Goal: Task Accomplishment & Management: Complete application form

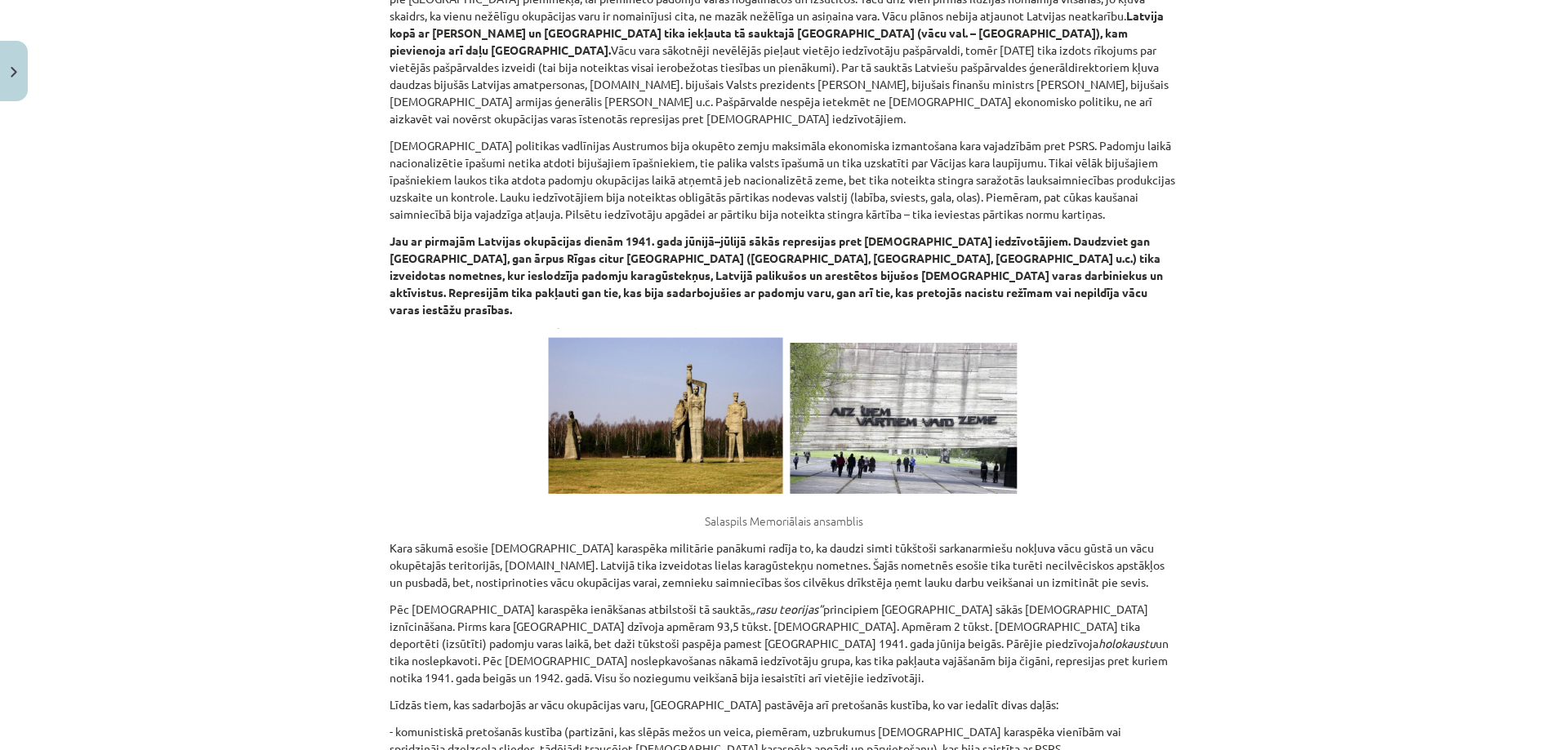
scroll to position [3682, 0]
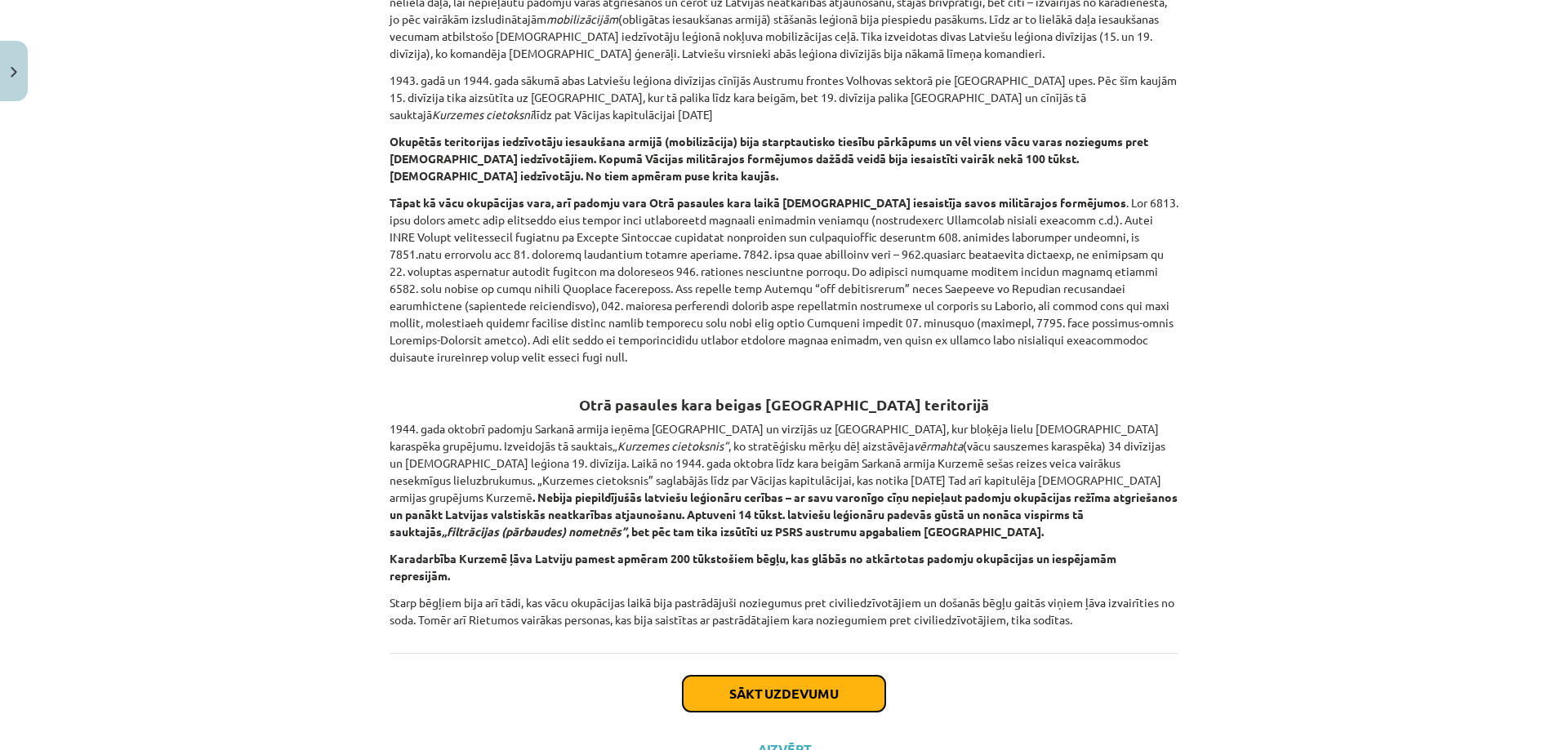
click at [729, 675] on button "Sākt uzdevumu" at bounding box center [784, 693] width 203 height 36
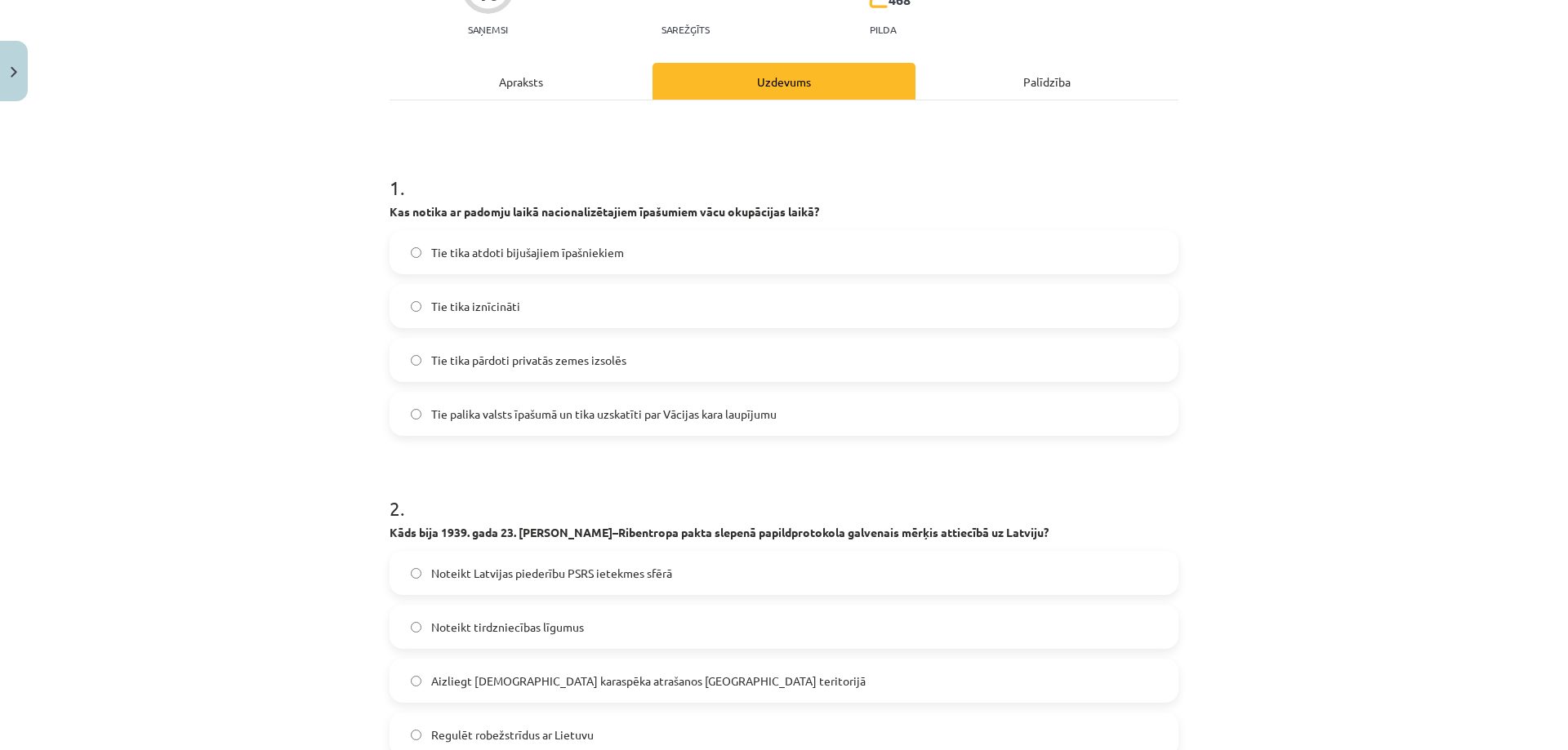
scroll to position [373, 0]
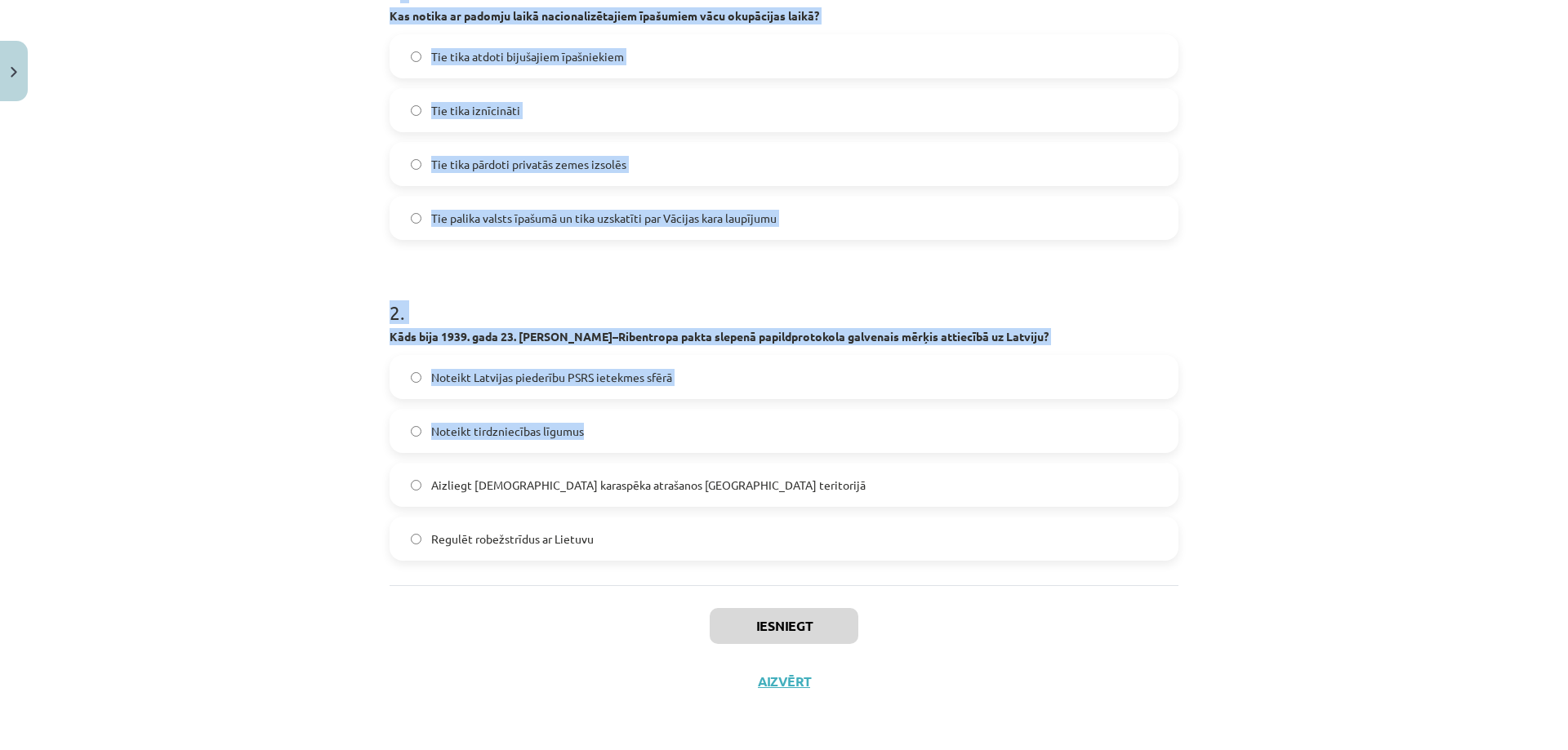
drag, startPoint x: 391, startPoint y: 297, endPoint x: 400, endPoint y: 477, distance: 180.2
click at [745, 420] on form "1 . Kas notika ar padomju laikā nacionalizētajiem īpašumiem vācu okupācijas lai…" at bounding box center [784, 257] width 789 height 609
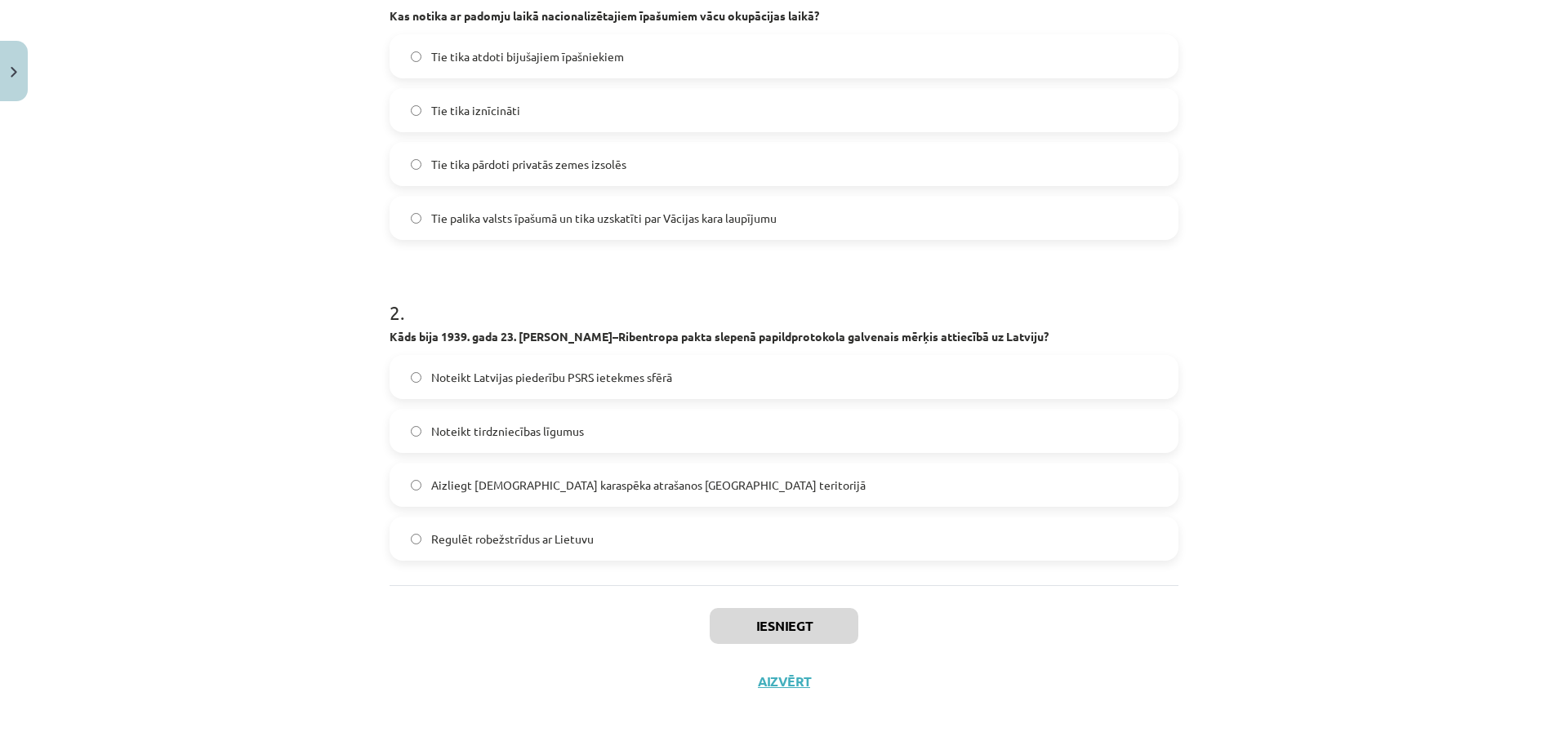
drag, startPoint x: 153, startPoint y: 463, endPoint x: 166, endPoint y: 456, distance: 14.8
click at [153, 462] on div "Mācību tēma: Vēsture i - 10. klases 4. ieskaites mācību materiāls #3 ​2. tēma. …" at bounding box center [784, 375] width 1568 height 750
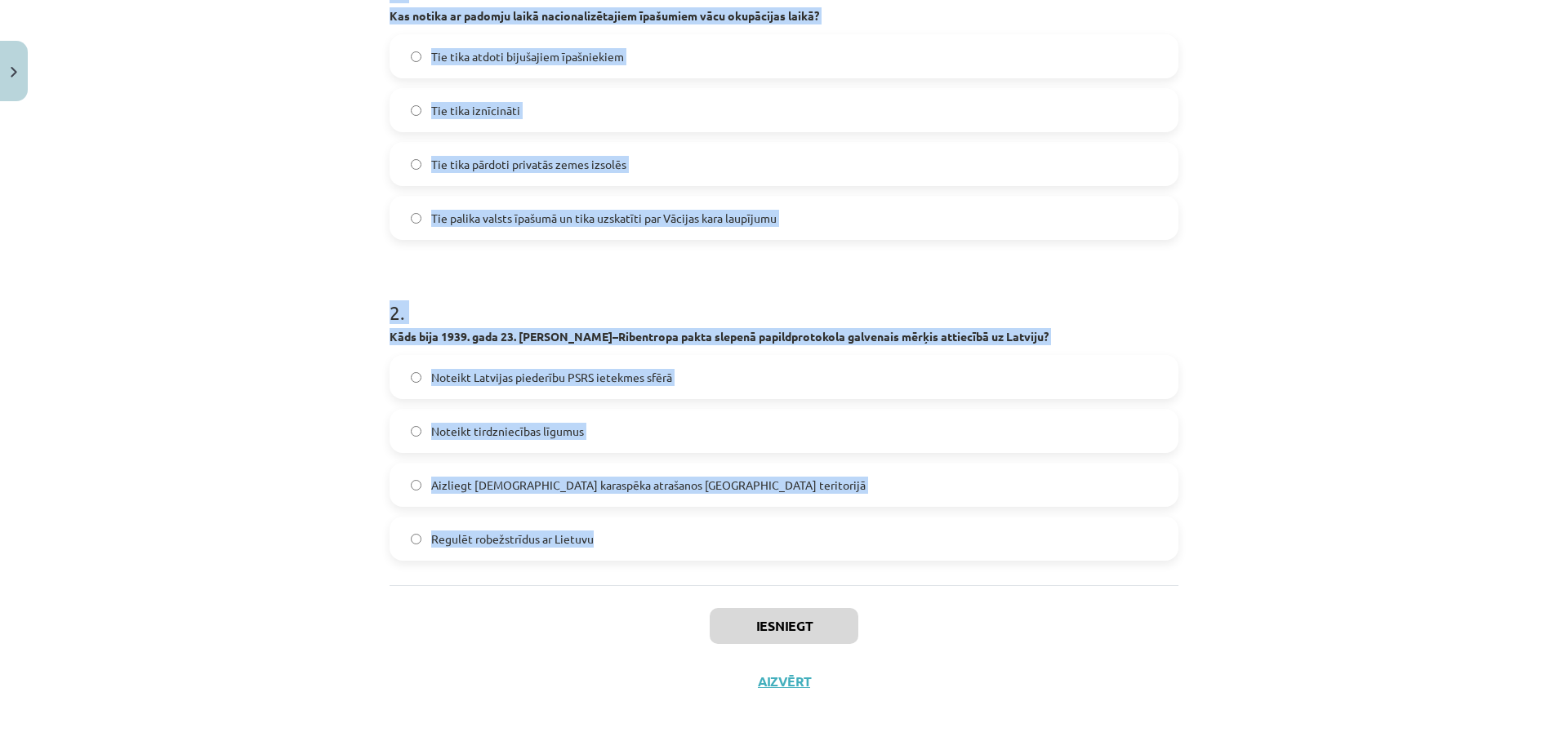
drag, startPoint x: 357, startPoint y: 344, endPoint x: 653, endPoint y: 535, distance: 352.3
click at [679, 544] on div "Mācību tēma: Vēsture i - 10. klases 4. ieskaites mācību materiāls #3 ​2. tēma. …" at bounding box center [784, 375] width 1568 height 750
copy form "1 . Kas notika ar padomju laikā nacionalizētajiem īpašumiem vācu okupācijas lai…"
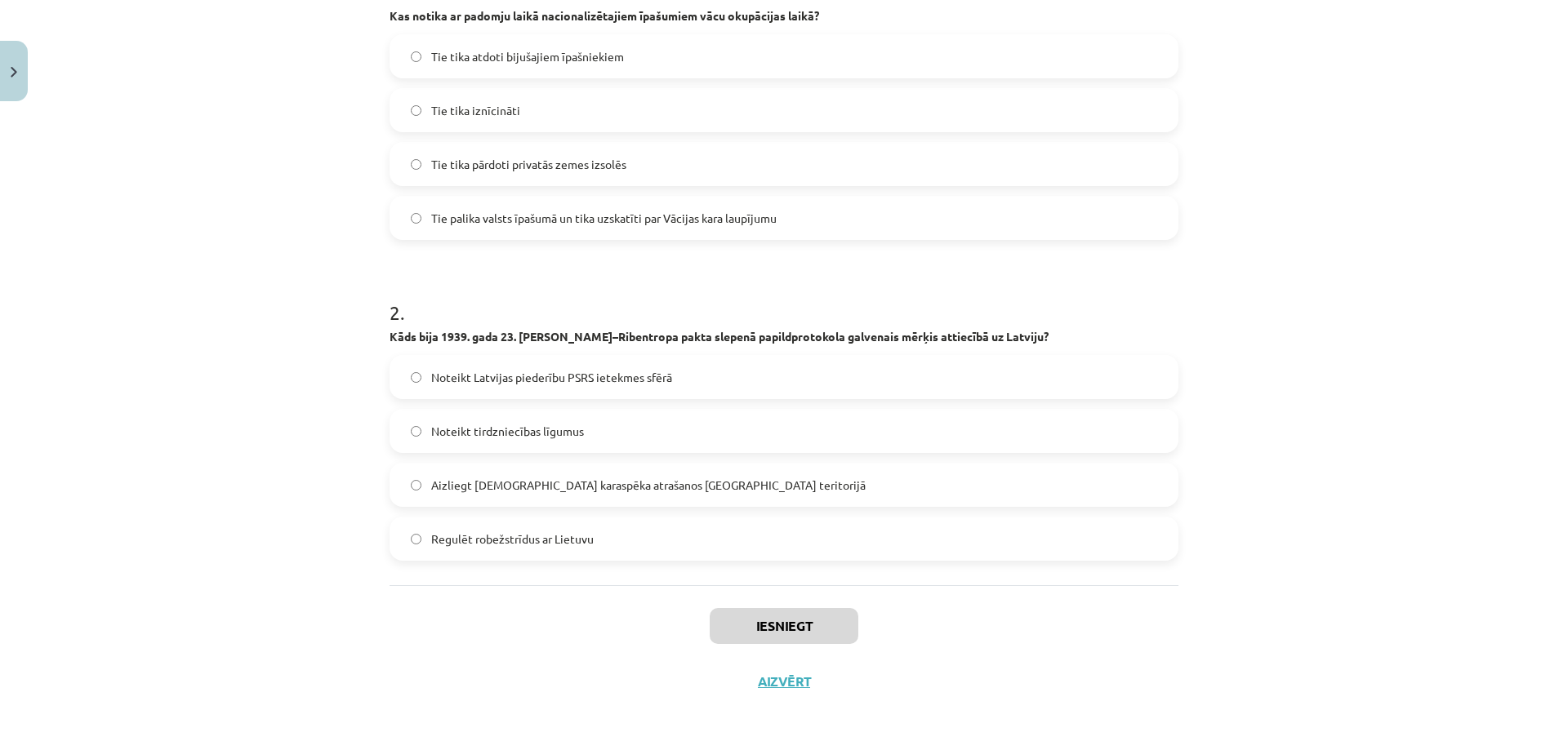
click at [309, 600] on div "Mācību tēma: Vēsture i - 10. klases 4. ieskaites mācību materiāls #3 ​2. tēma. …" at bounding box center [784, 375] width 1568 height 750
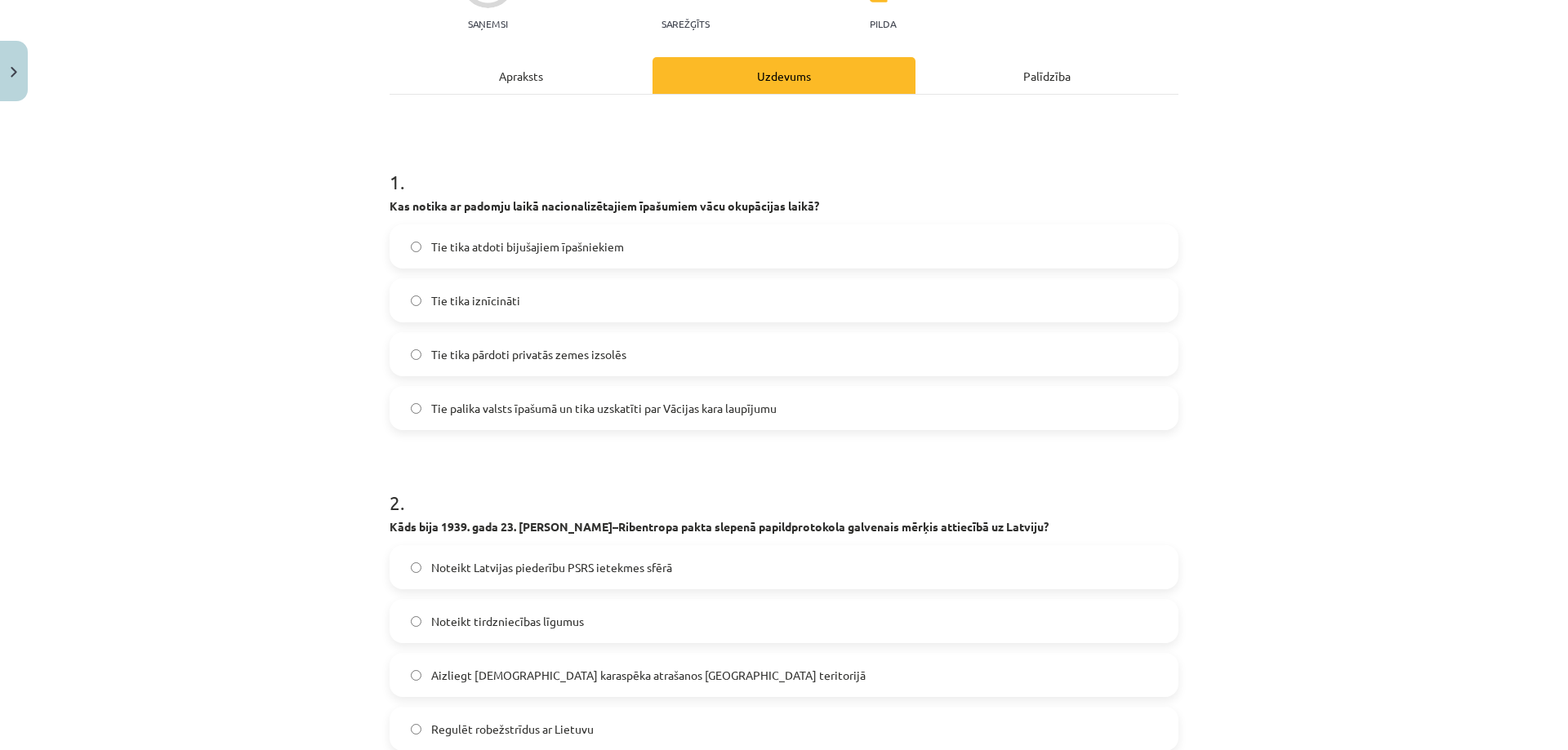
click at [513, 427] on label "Tie palika valsts īpašumā un tika uzskatīti par Vācijas kara laupījumu" at bounding box center [784, 408] width 785 height 40
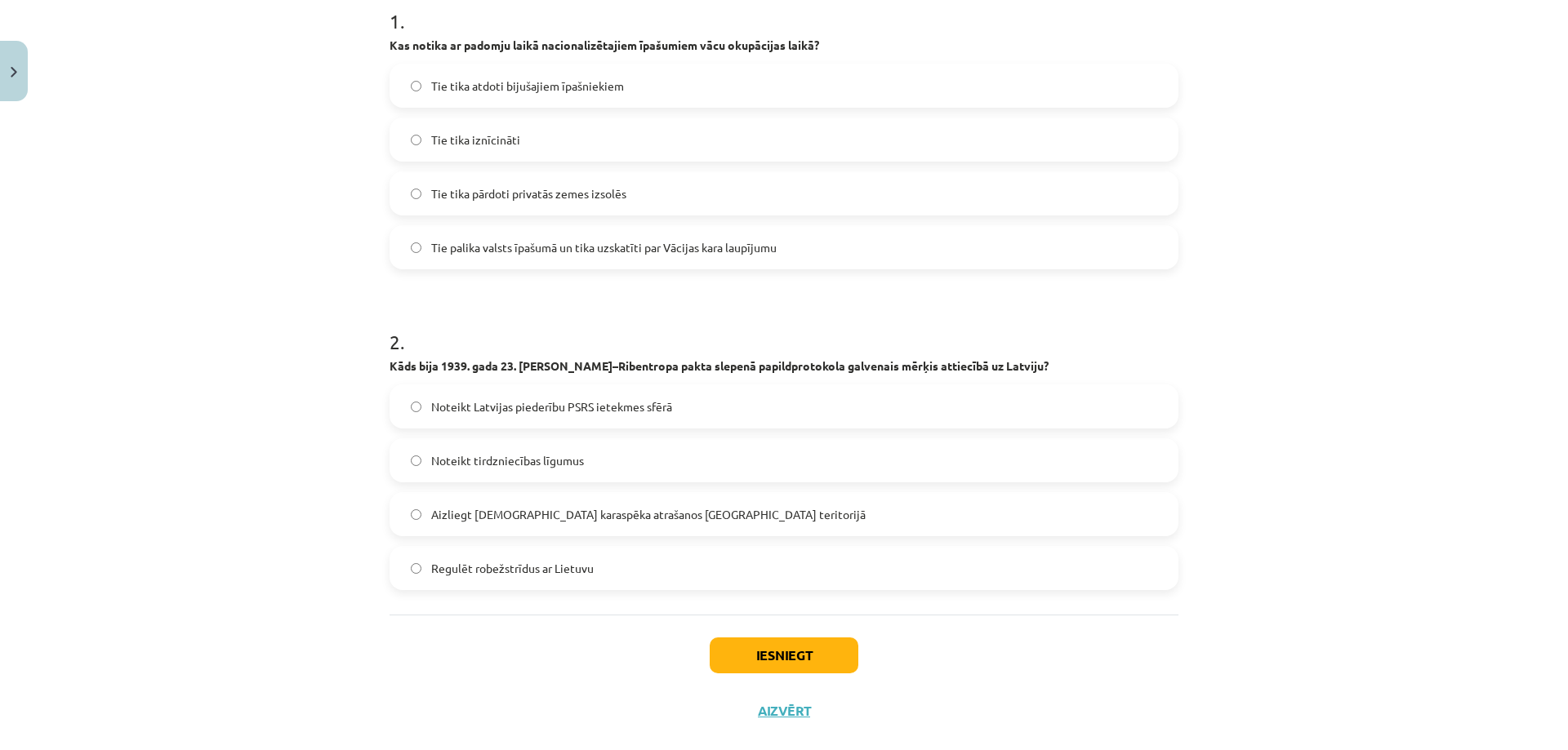
scroll to position [373, 0]
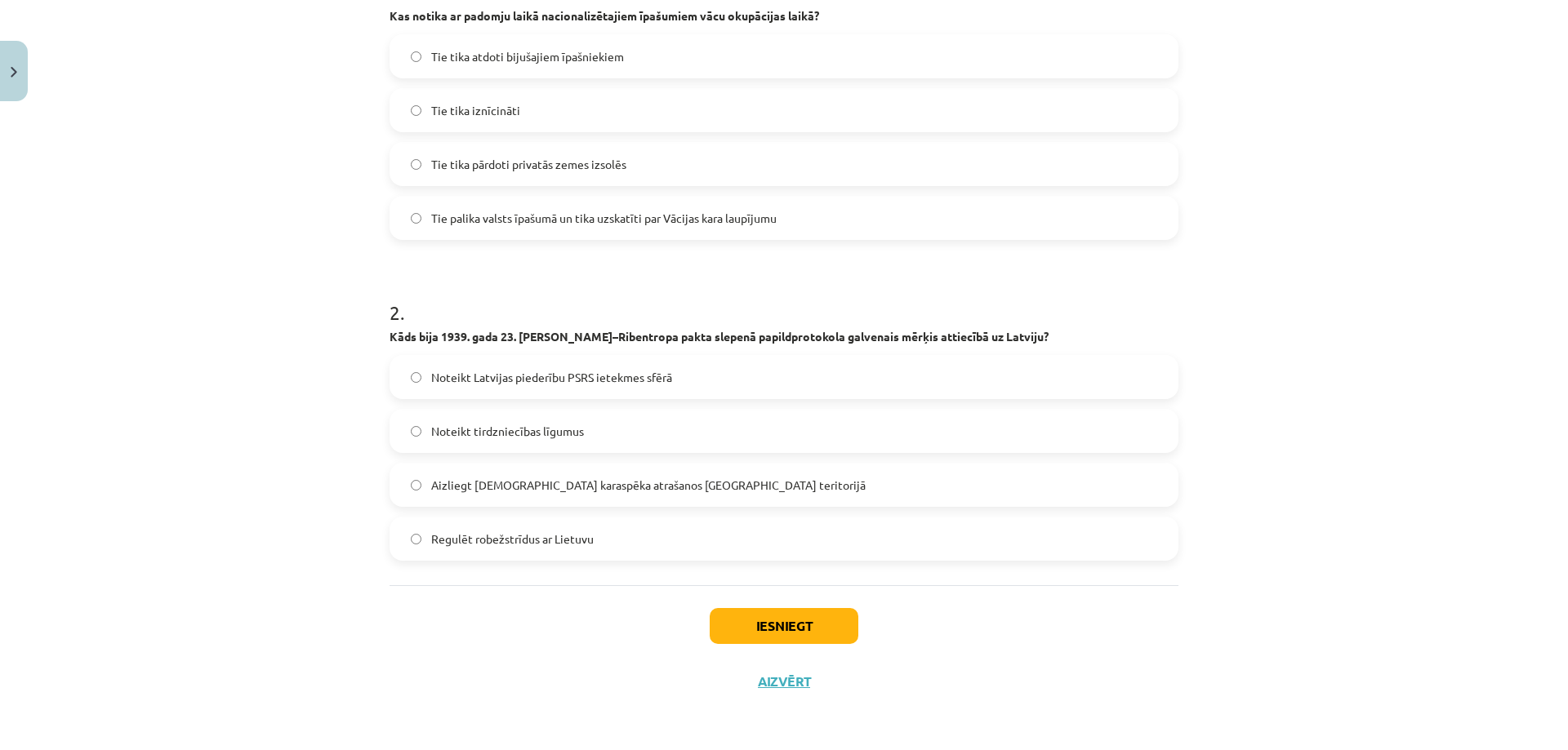
click at [705, 379] on label "Noteikt Latvijas piederību PSRS ietekmes sfērā" at bounding box center [784, 377] width 785 height 40
click at [795, 624] on button "Iesniegt" at bounding box center [784, 626] width 148 height 36
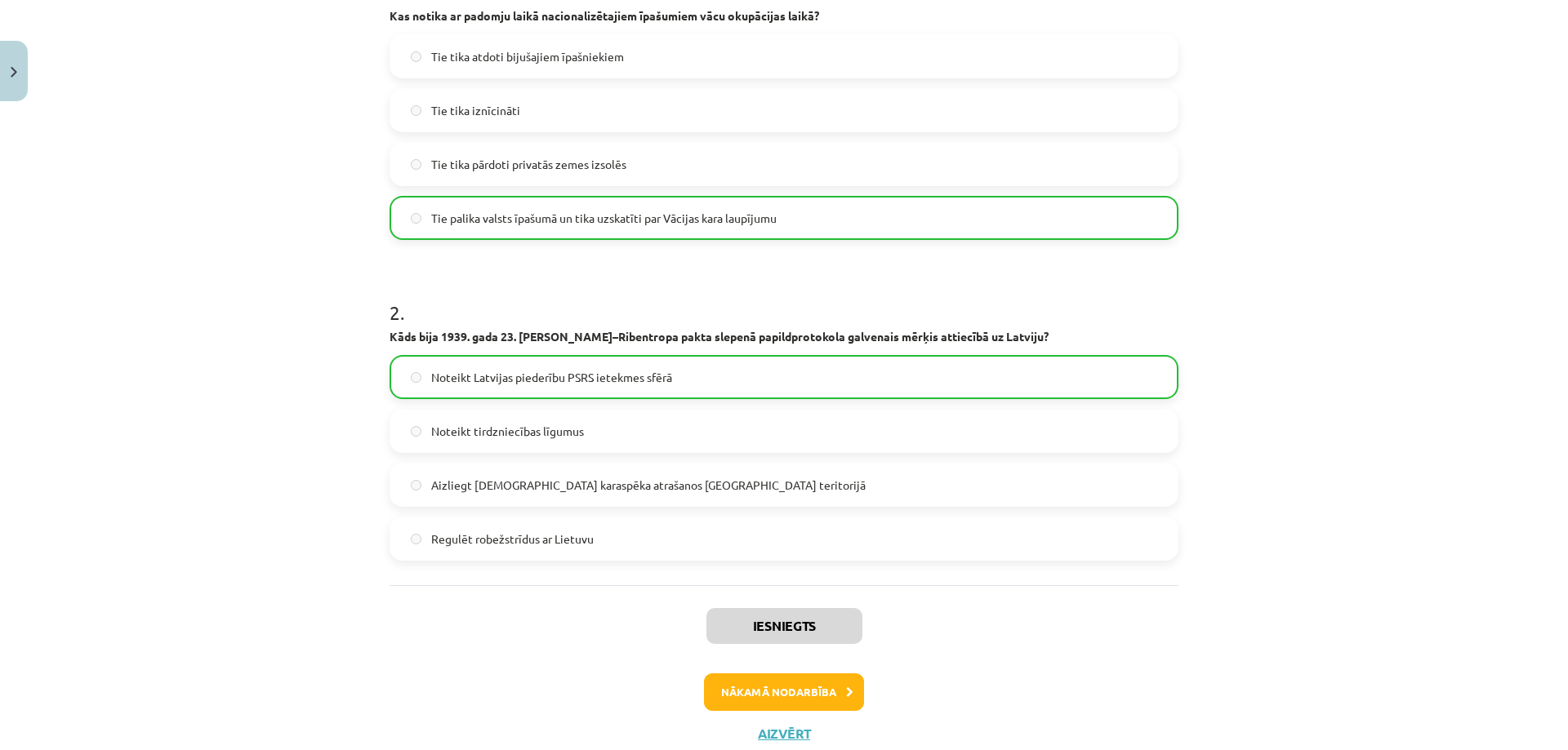
scroll to position [0, 0]
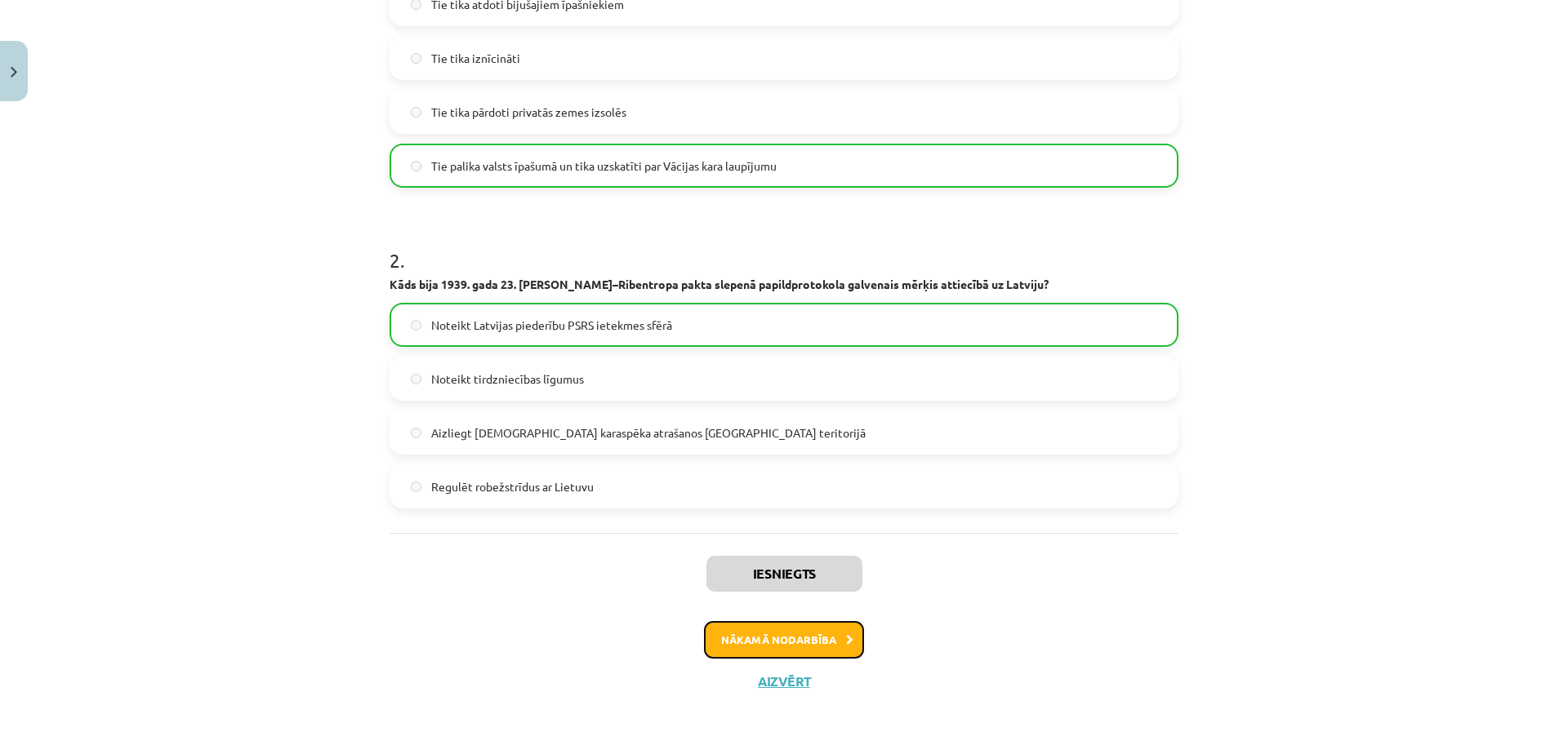
click at [815, 644] on button "Nākamā nodarbība" at bounding box center [784, 640] width 160 height 38
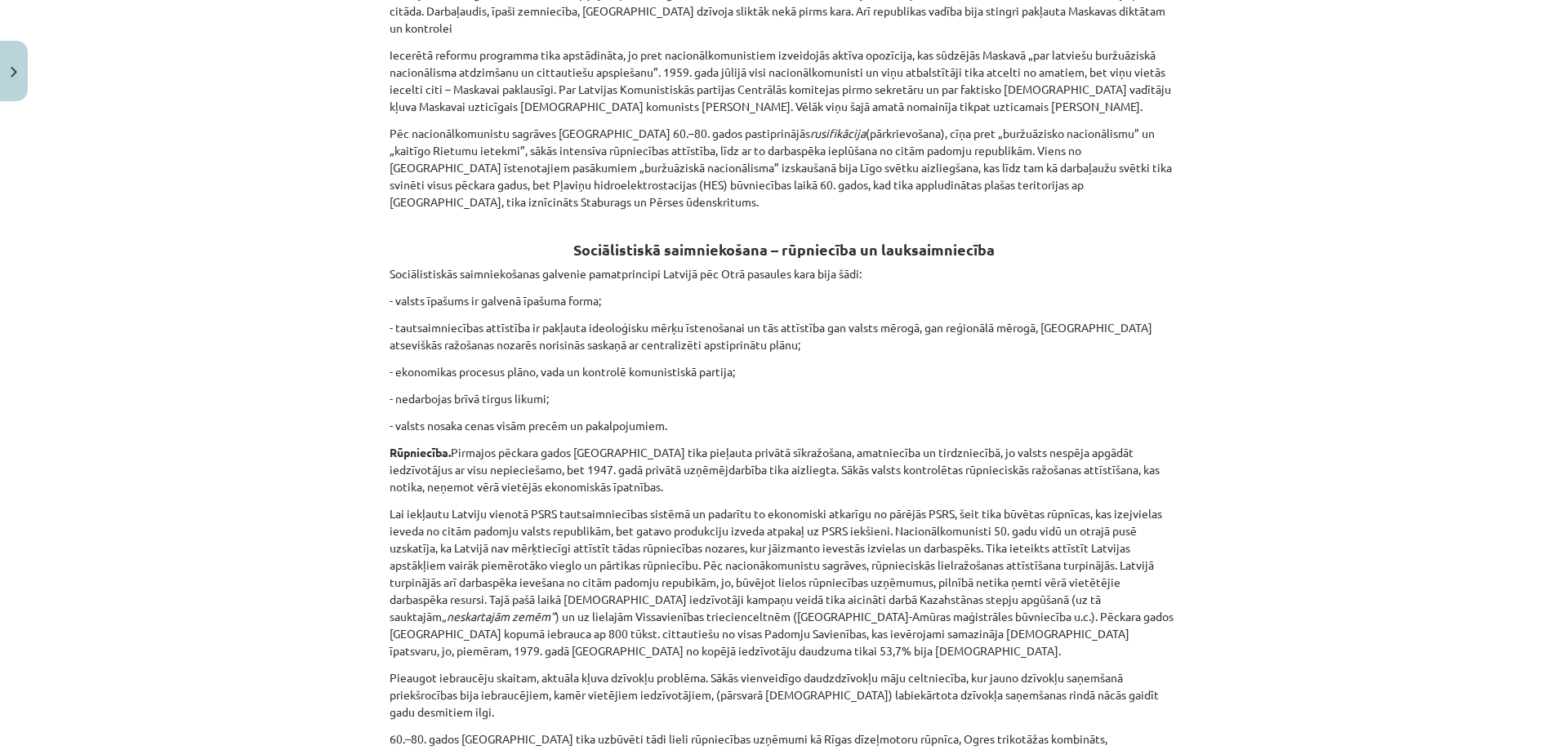
scroll to position [3809, 0]
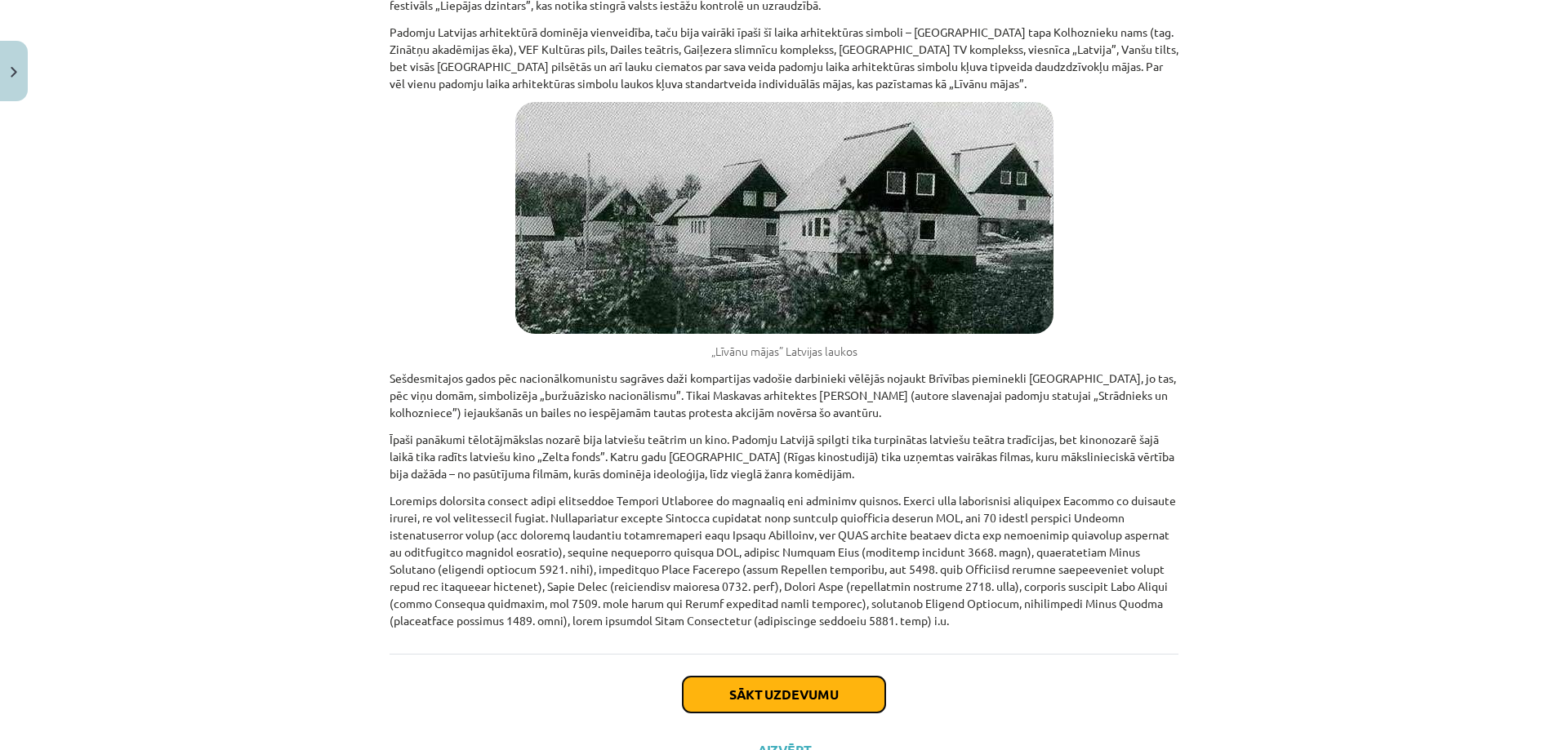
click at [787, 676] on button "Sākt uzdevumu" at bounding box center [784, 694] width 203 height 36
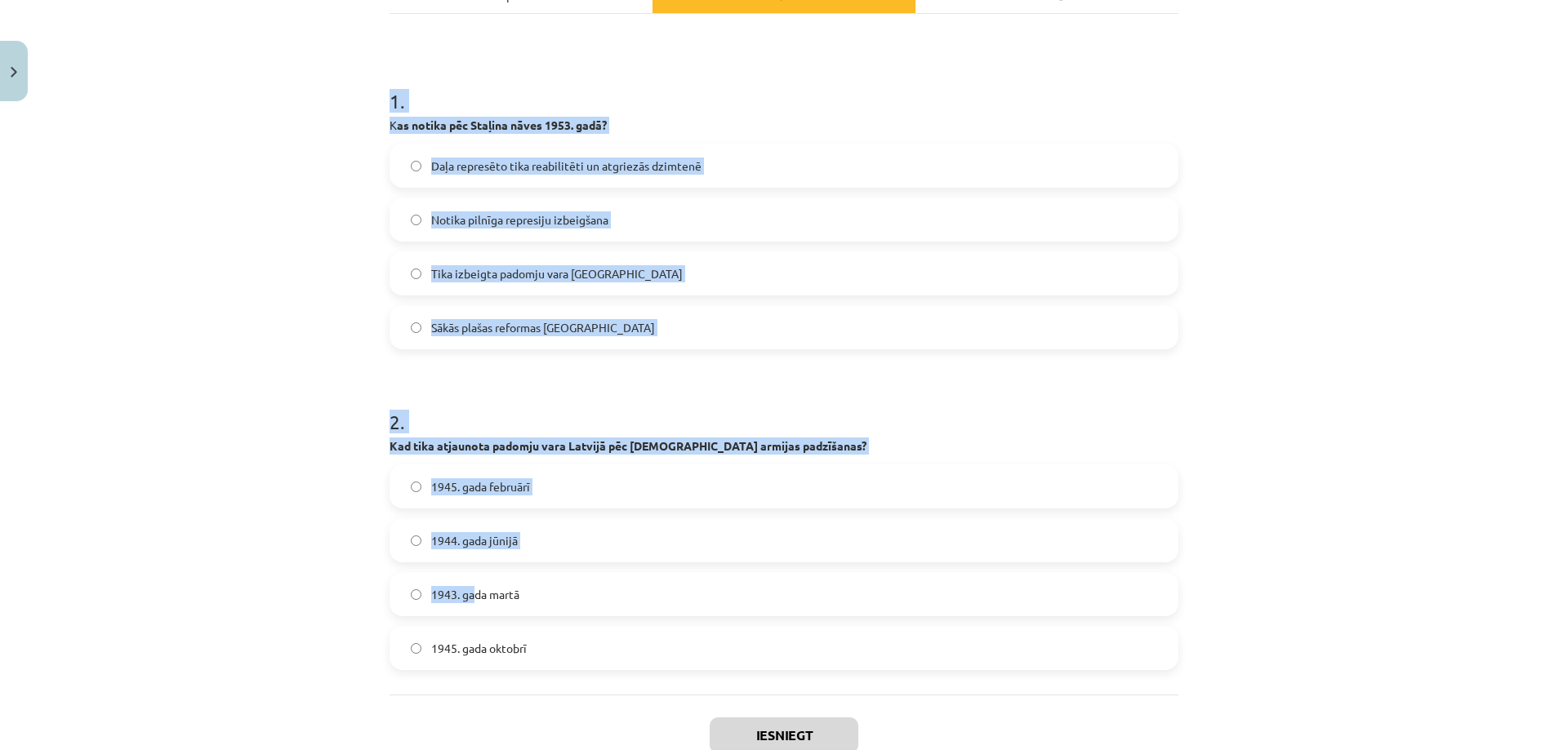
scroll to position [373, 0]
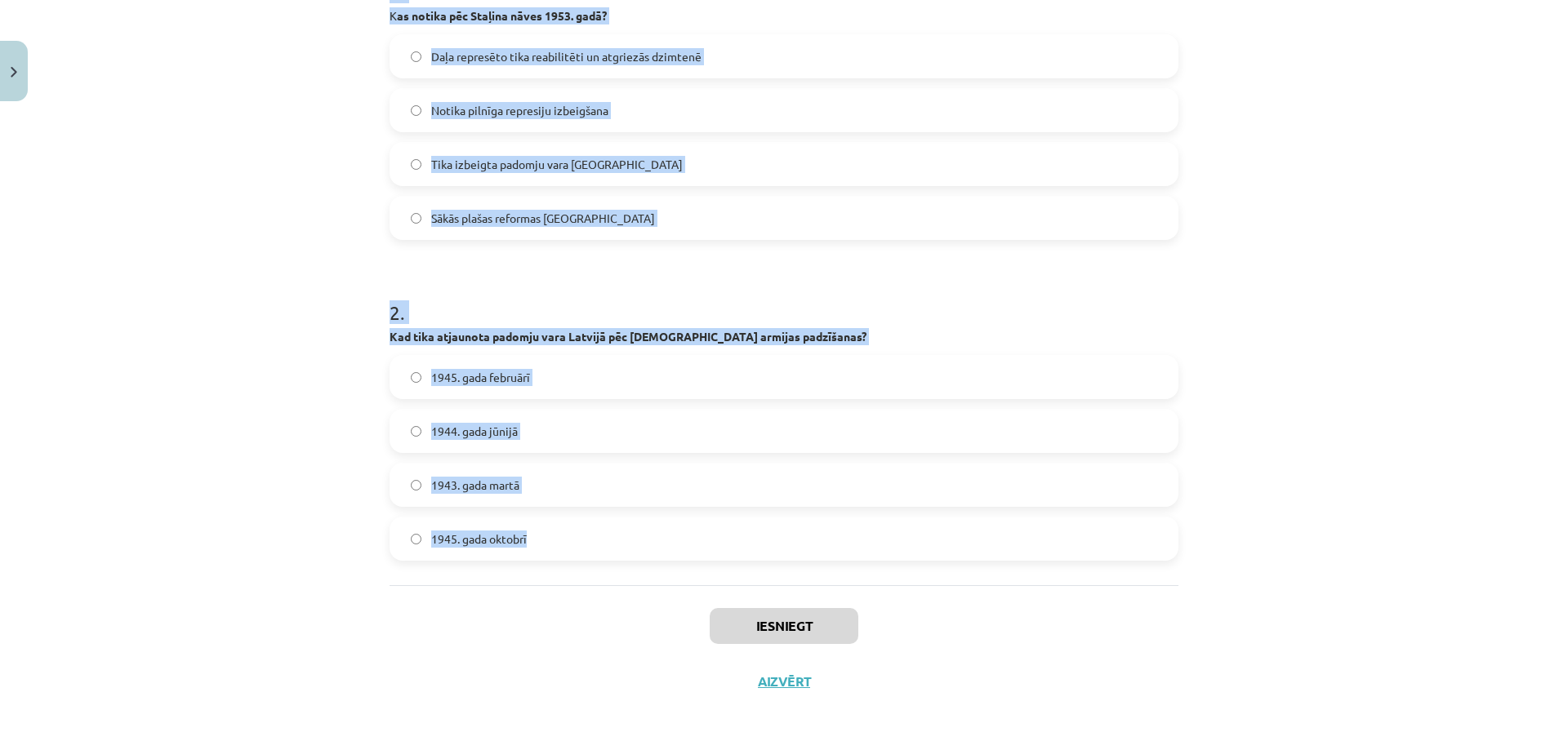
drag, startPoint x: 350, startPoint y: 289, endPoint x: 539, endPoint y: 517, distance: 296.2
click at [553, 538] on div "Mācību tēma: Vēsture i - 10. klases 4. ieskaites mācību materiāls #4 ​3. tēma. …" at bounding box center [784, 375] width 1568 height 750
copy form "1 . K as notika pēc Staļina nāves 1953. gadā? Daļa represēto tika reabilitēti u…"
click at [190, 539] on div "Mācību tēma: Vēsture i - 10. klases 4. ieskaites mācību materiāls #4 ​3. tēma. …" at bounding box center [784, 375] width 1568 height 750
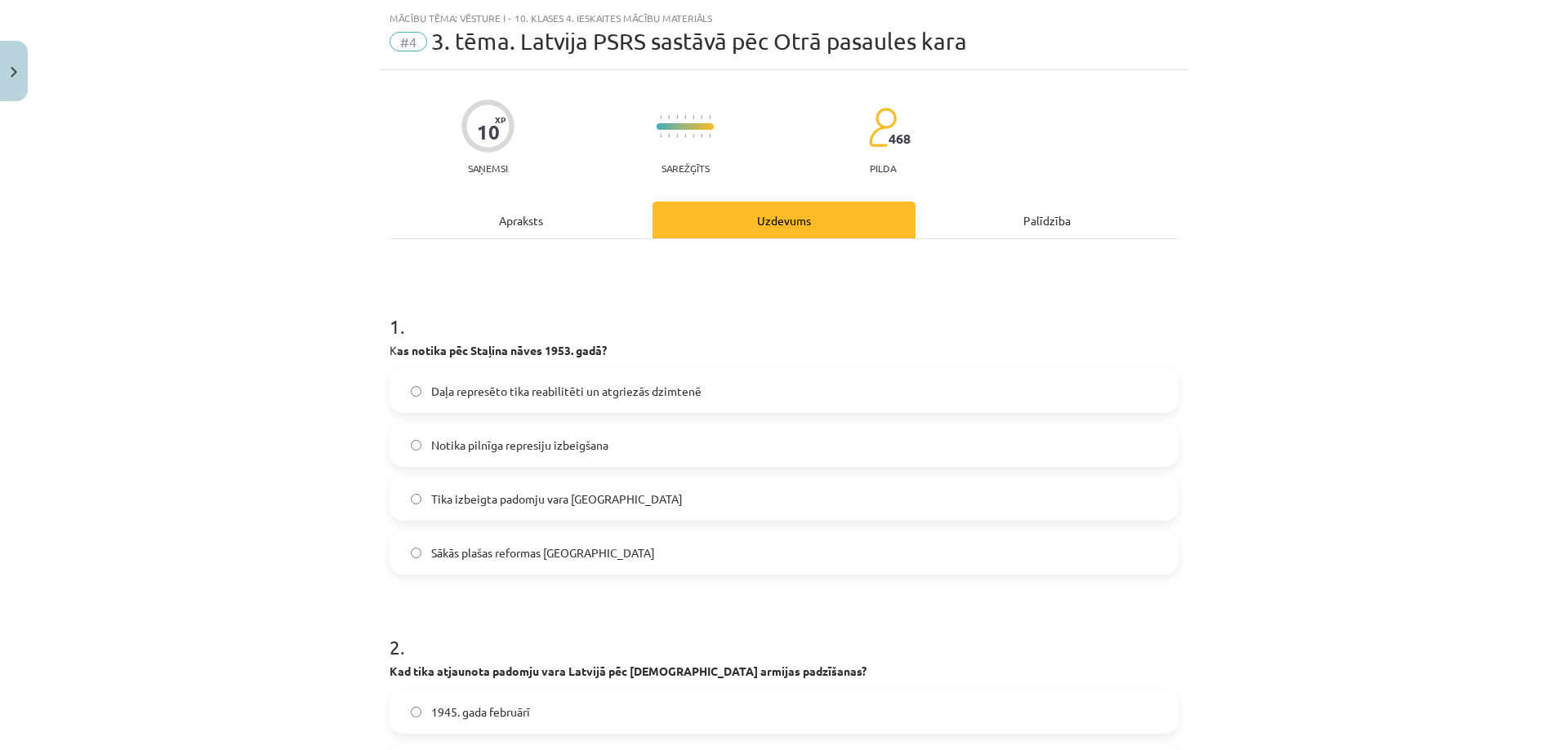
scroll to position [0, 0]
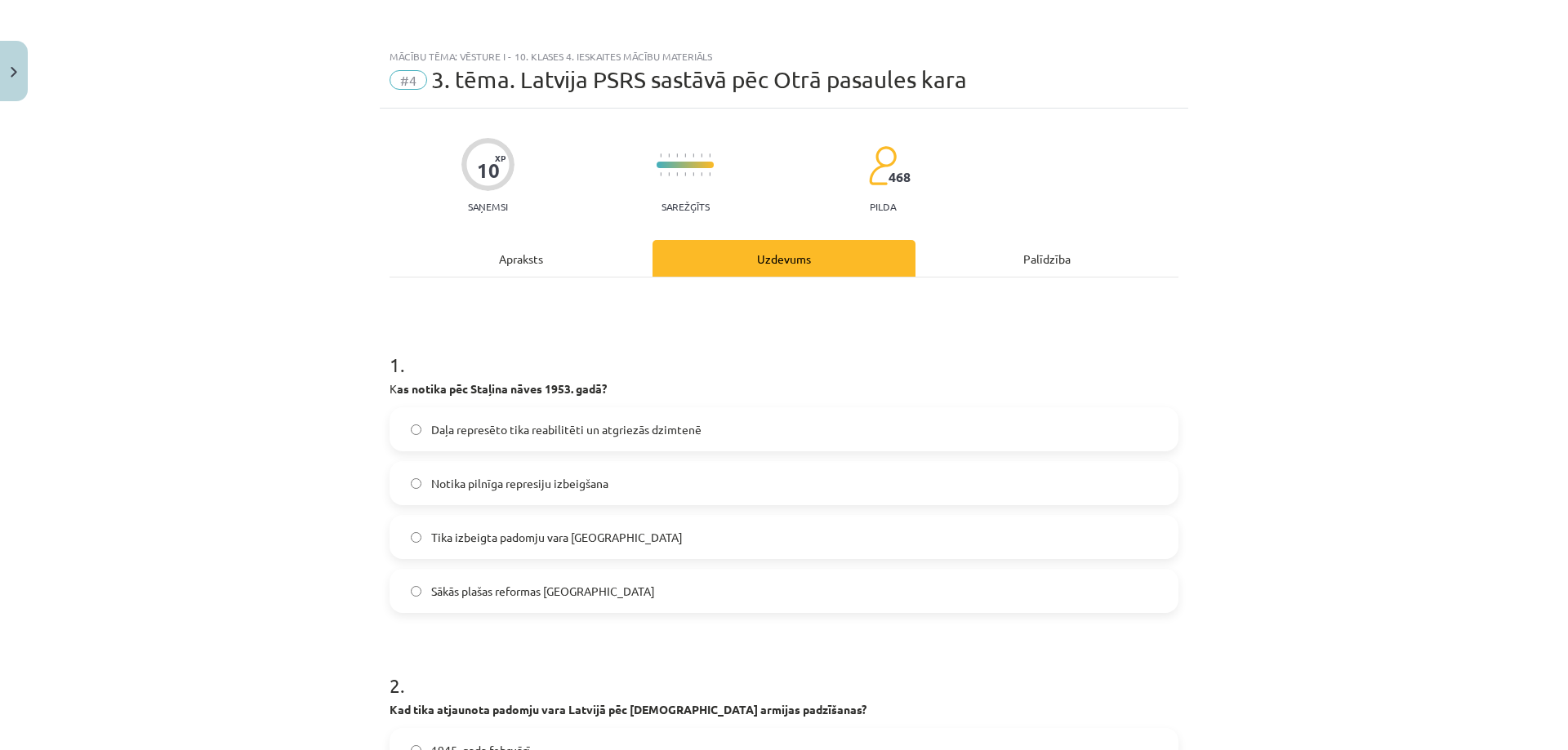
click at [574, 429] on span "Daļa represēto tika reabilitēti un atgriezās dzimtenē" at bounding box center [566, 430] width 271 height 17
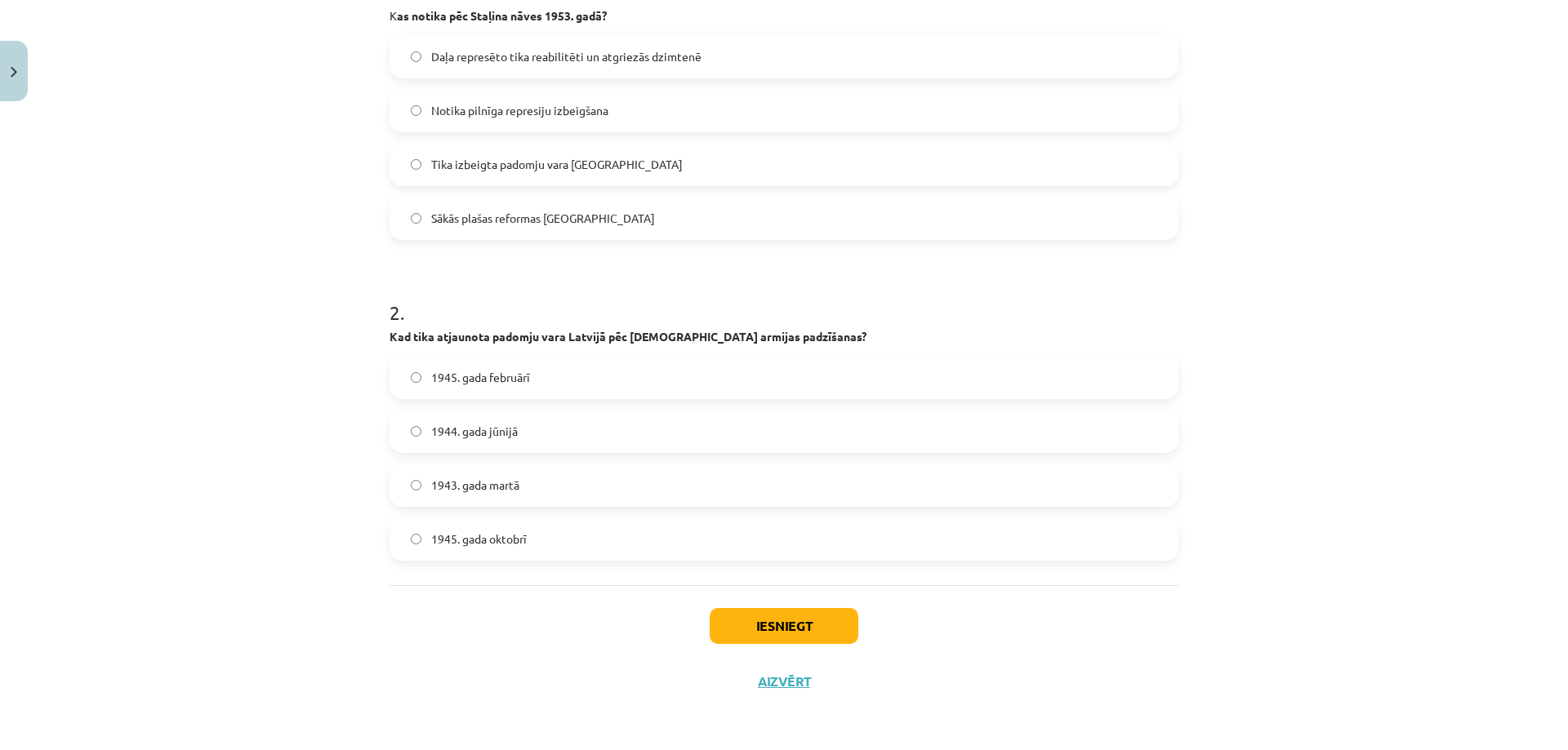
click at [566, 433] on label "1944. gada jūnijā" at bounding box center [784, 431] width 785 height 40
click at [750, 620] on button "Iesniegt" at bounding box center [784, 626] width 148 height 36
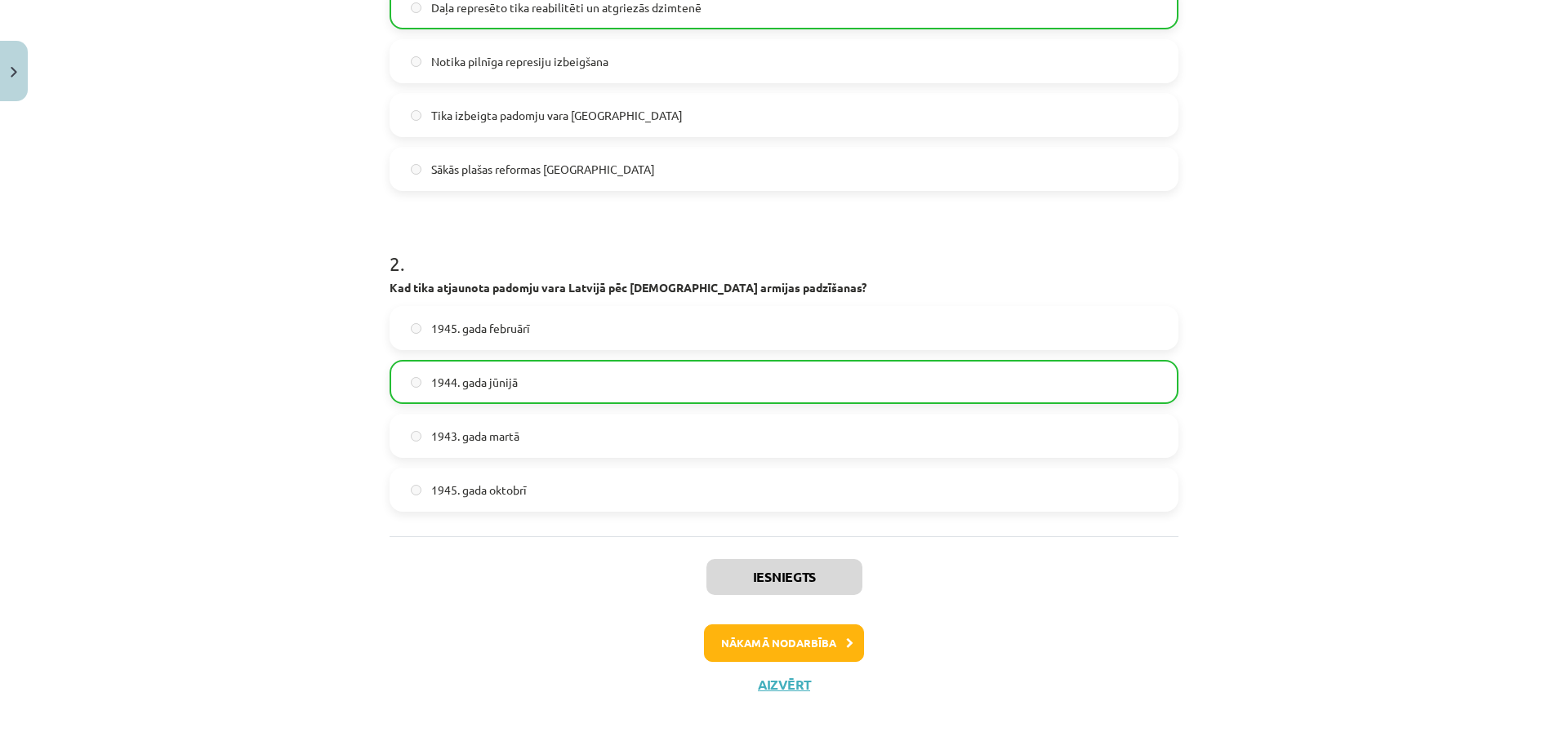
scroll to position [425, 0]
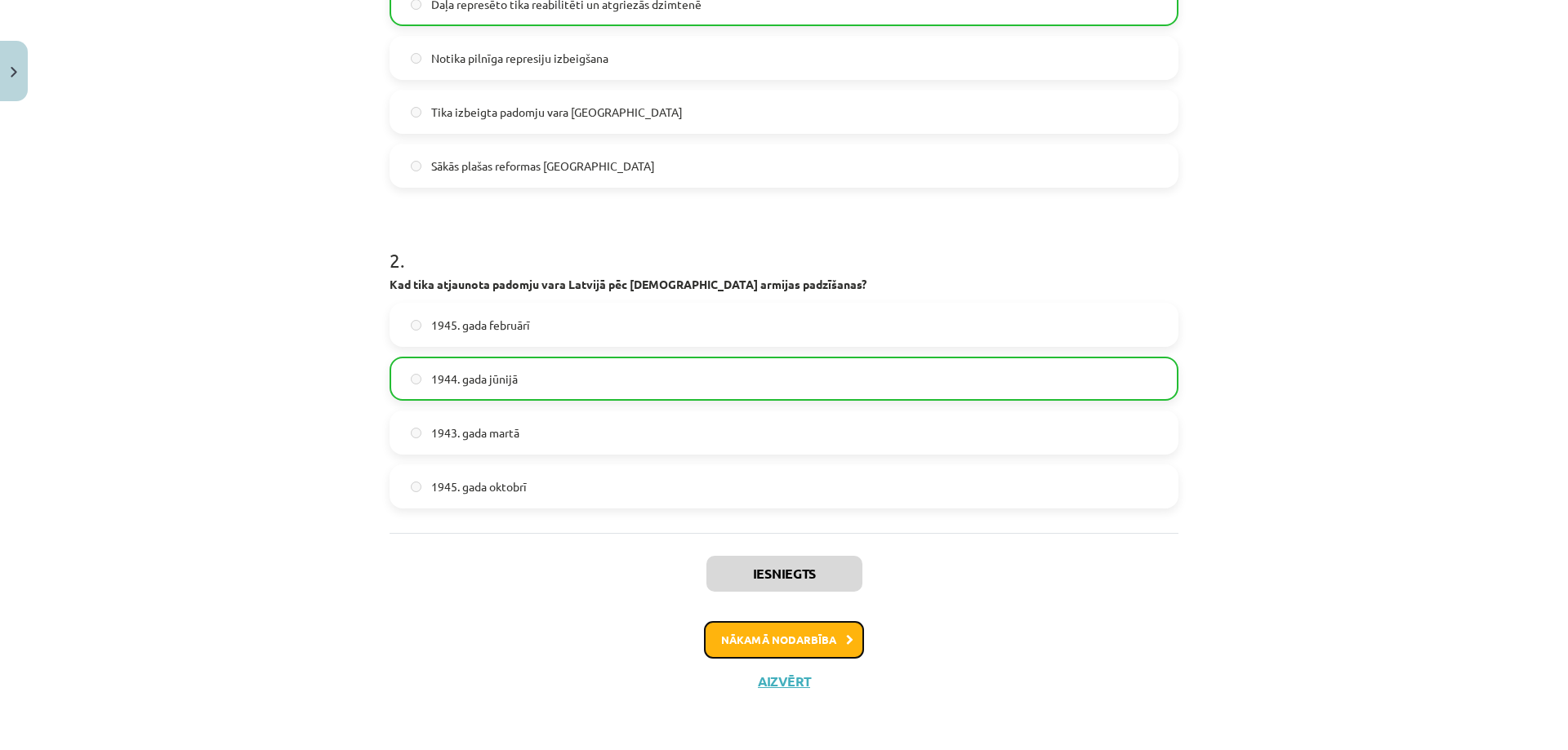
click at [735, 647] on button "Nākamā nodarbība" at bounding box center [784, 640] width 160 height 38
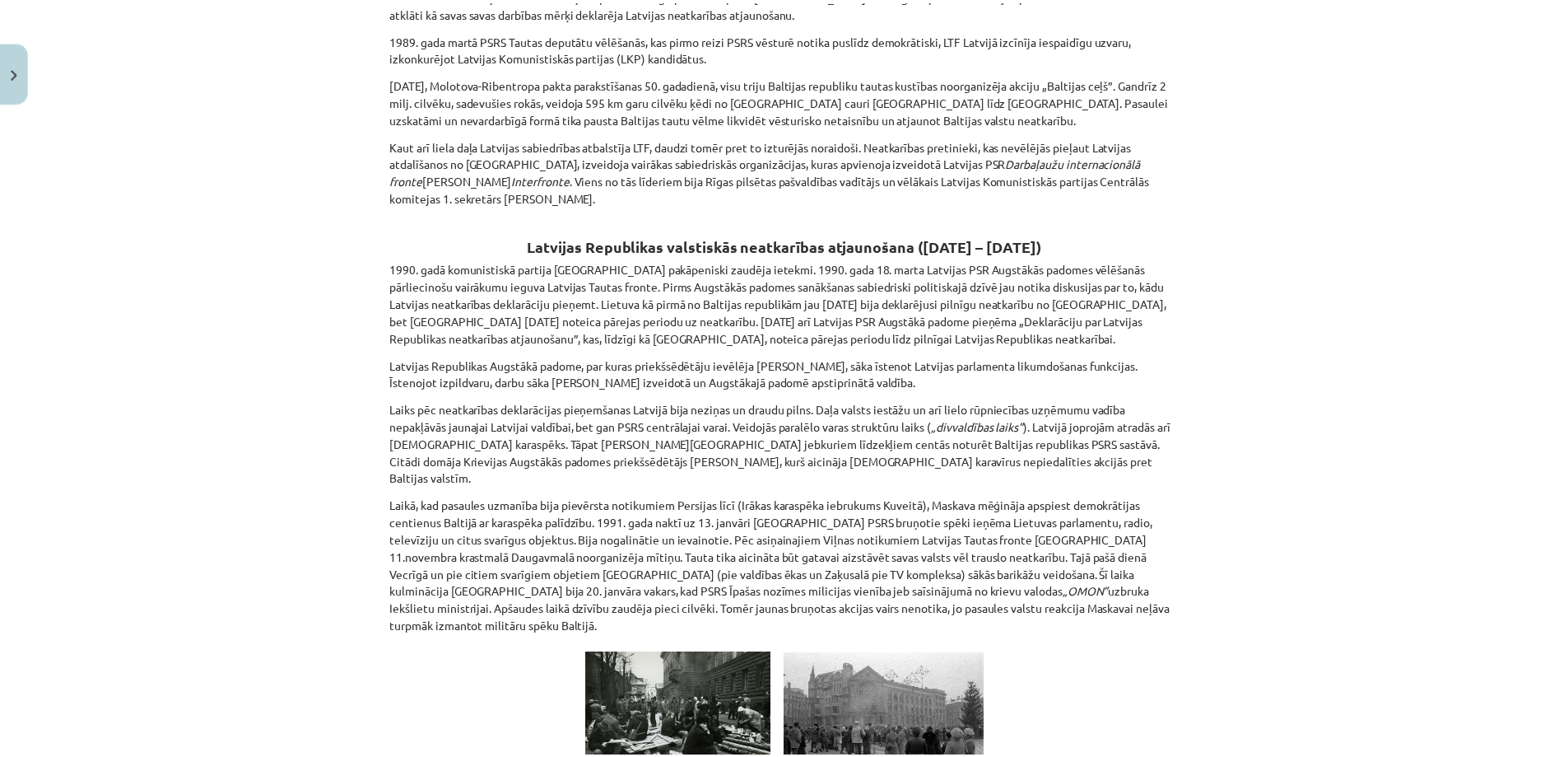
scroll to position [2230, 0]
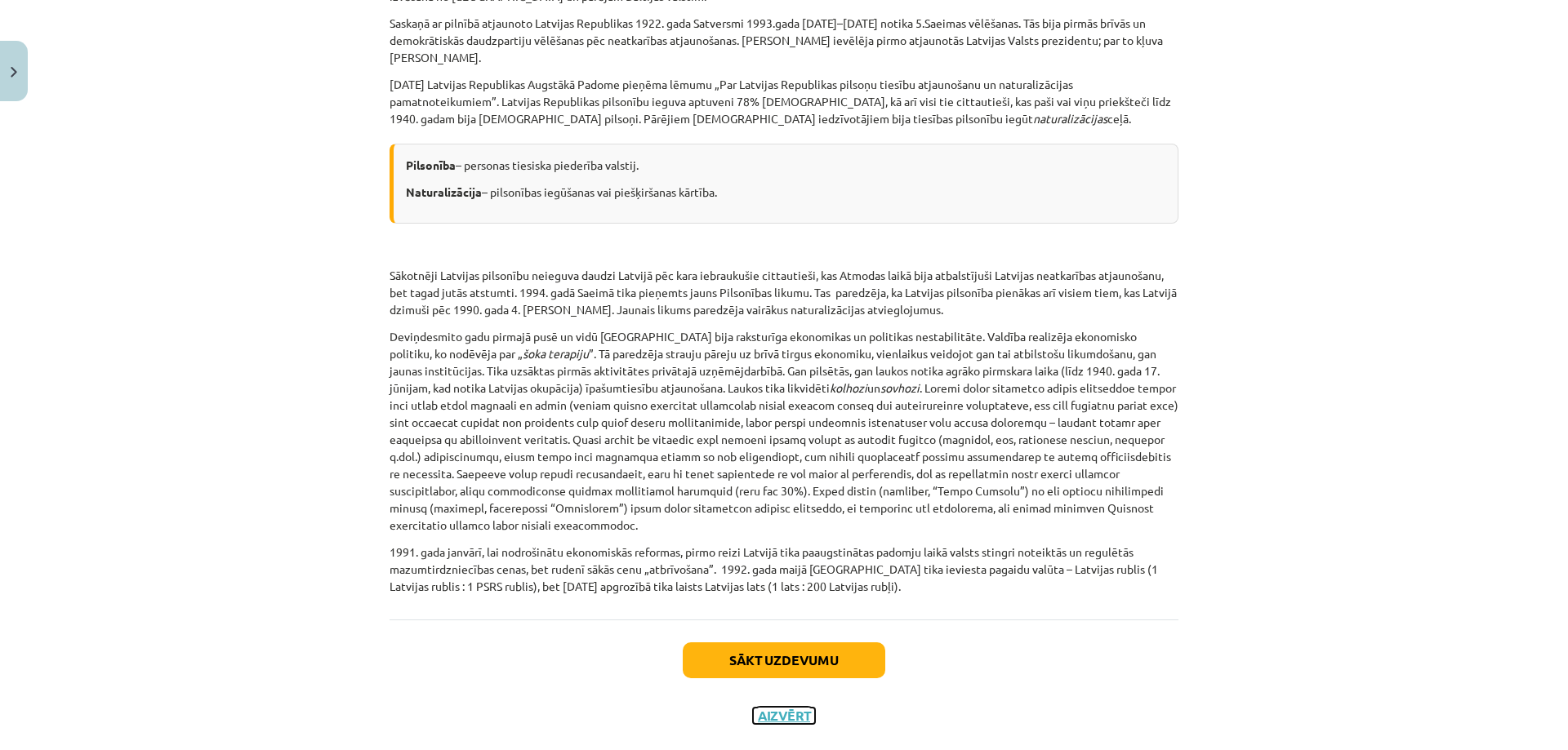
click at [799, 708] on button "Aizvērt" at bounding box center [784, 716] width 62 height 17
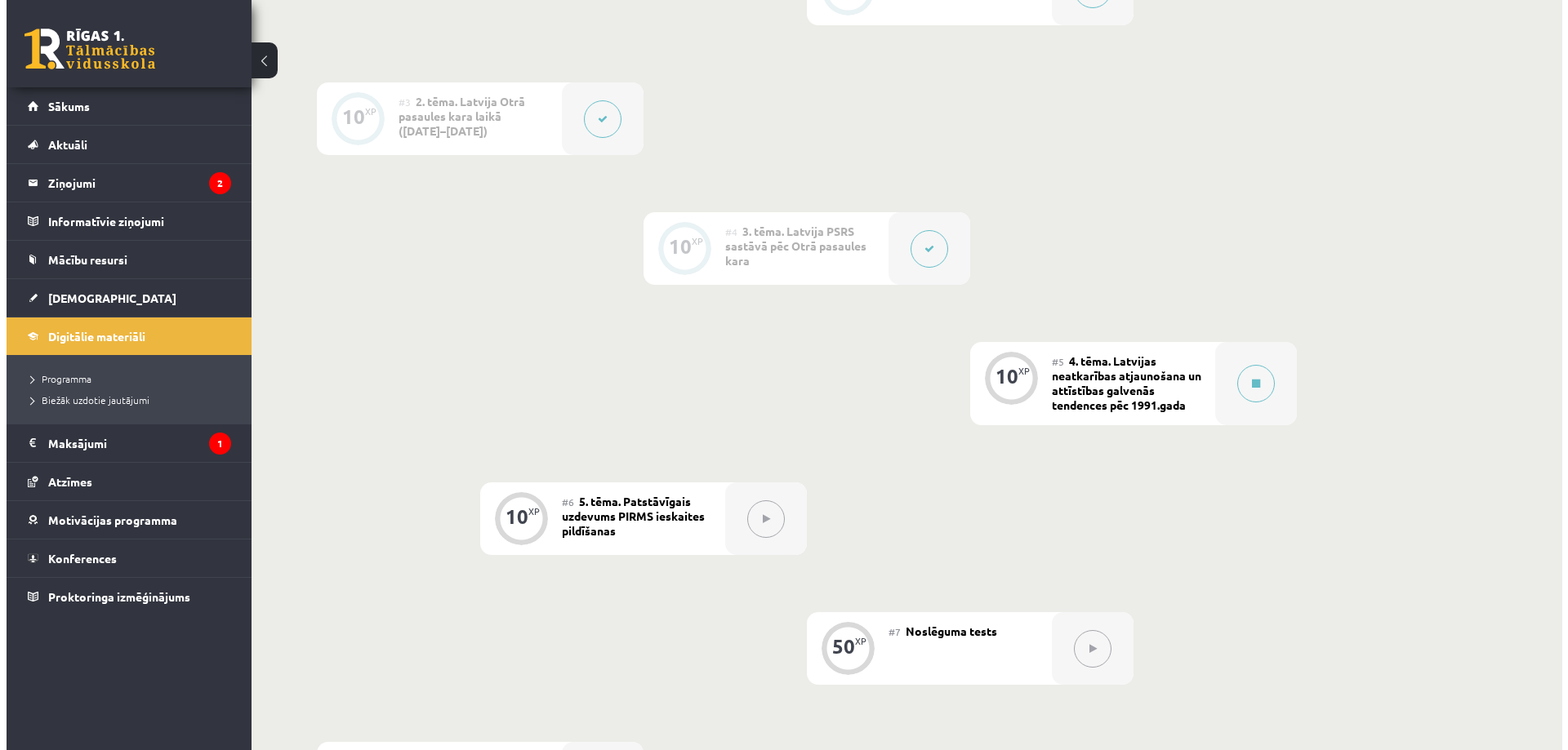
scroll to position [645, 0]
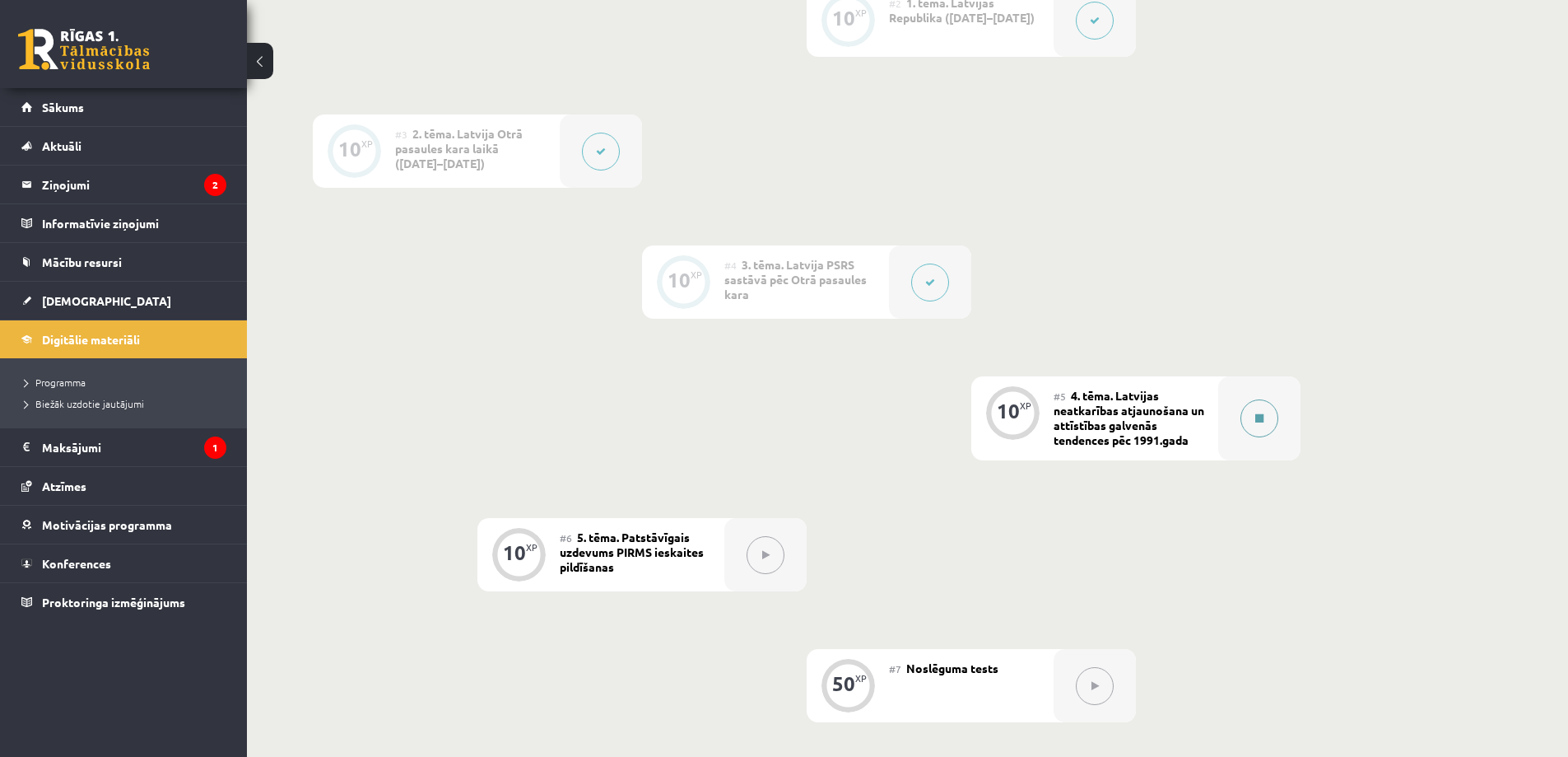
click at [1264, 422] on button at bounding box center [1259, 418] width 38 height 38
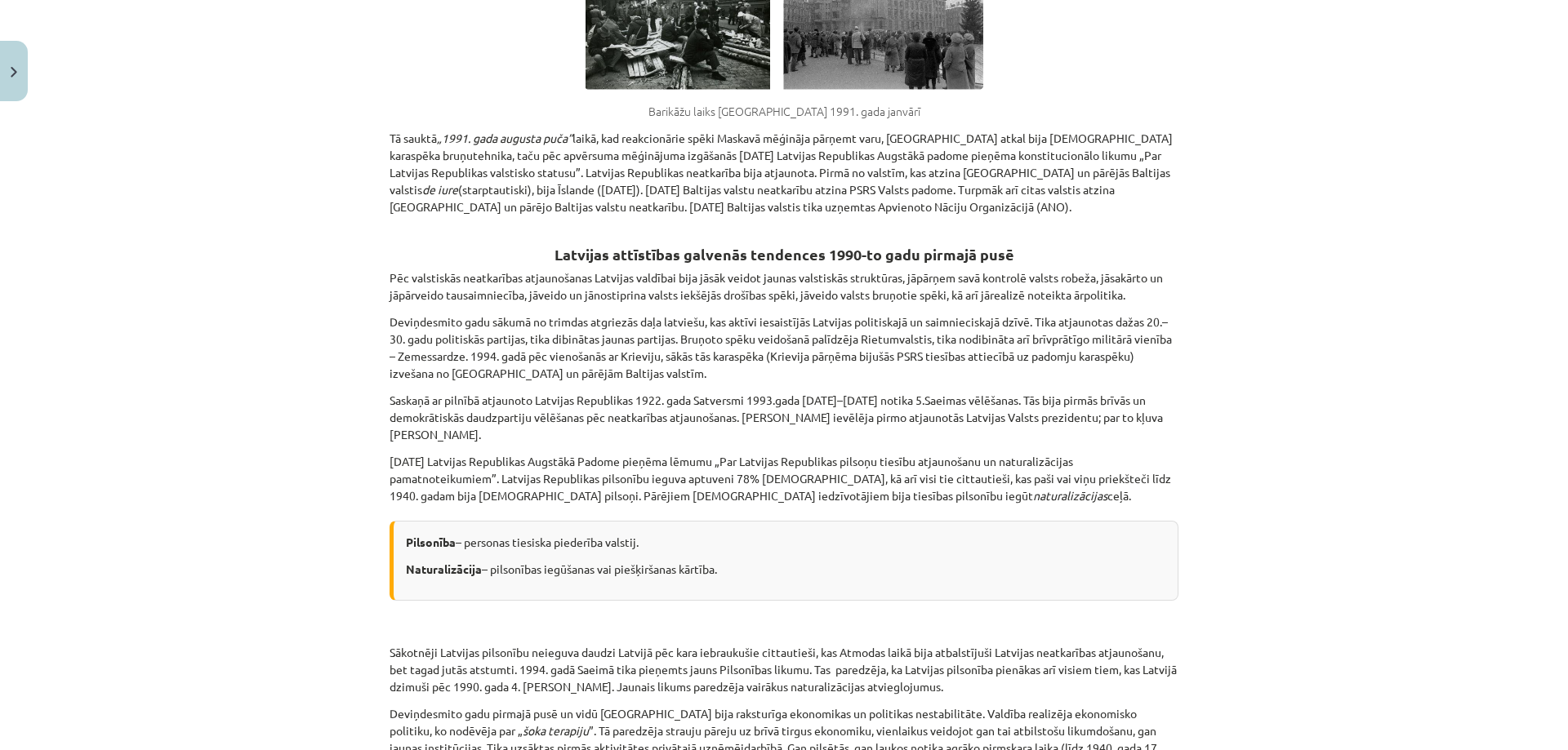
scroll to position [2210, 0]
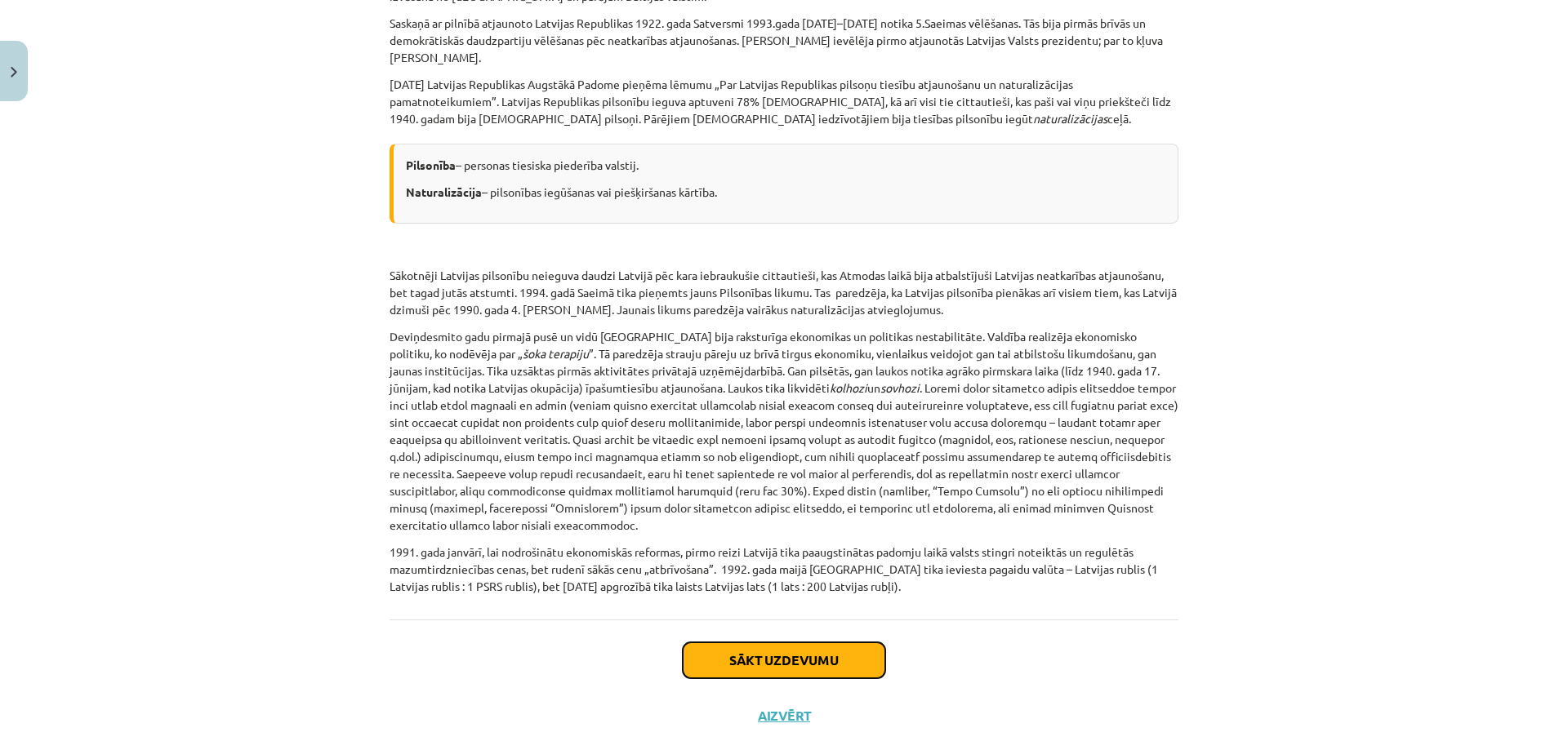
click at [718, 642] on button "Sākt uzdevumu" at bounding box center [784, 660] width 203 height 36
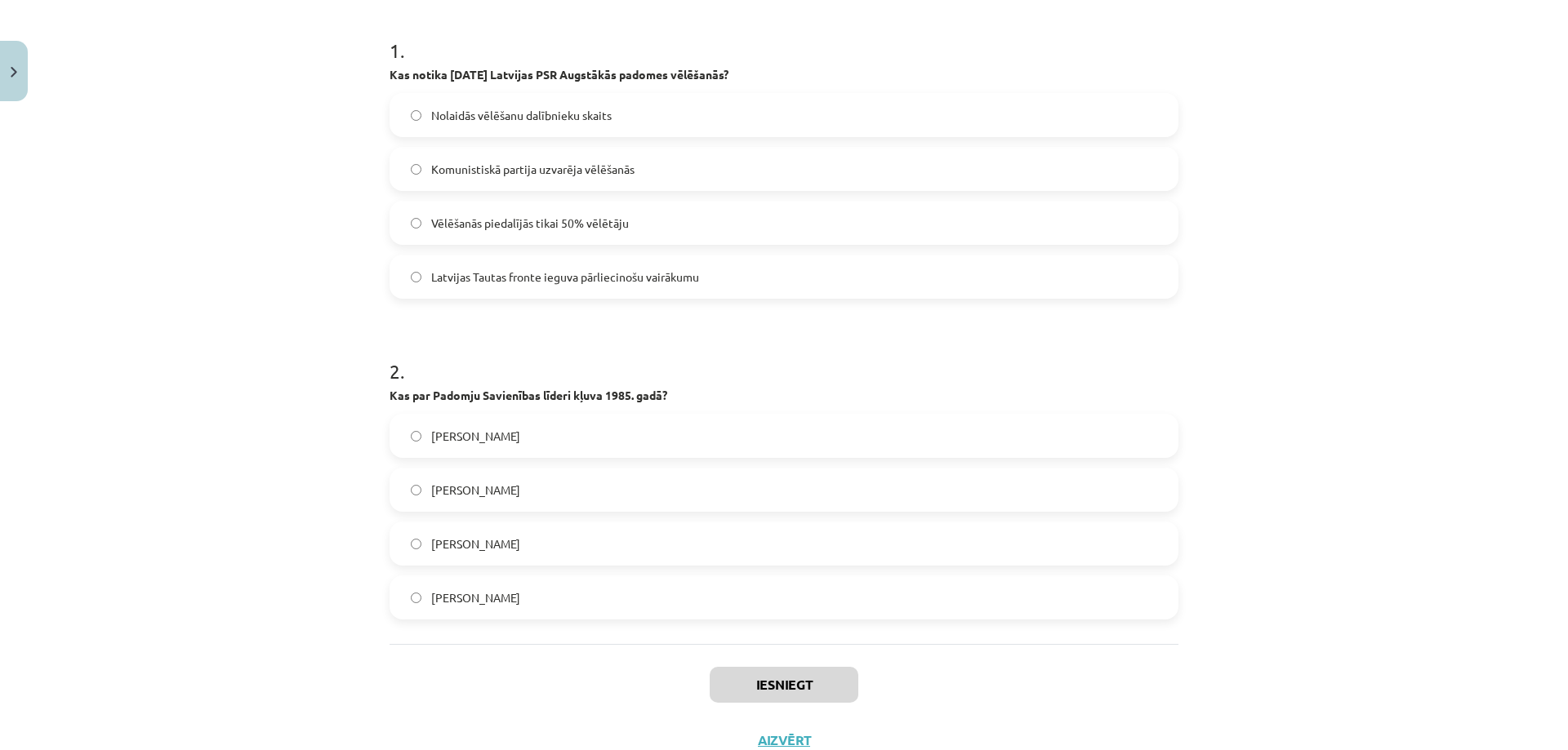
scroll to position [399, 0]
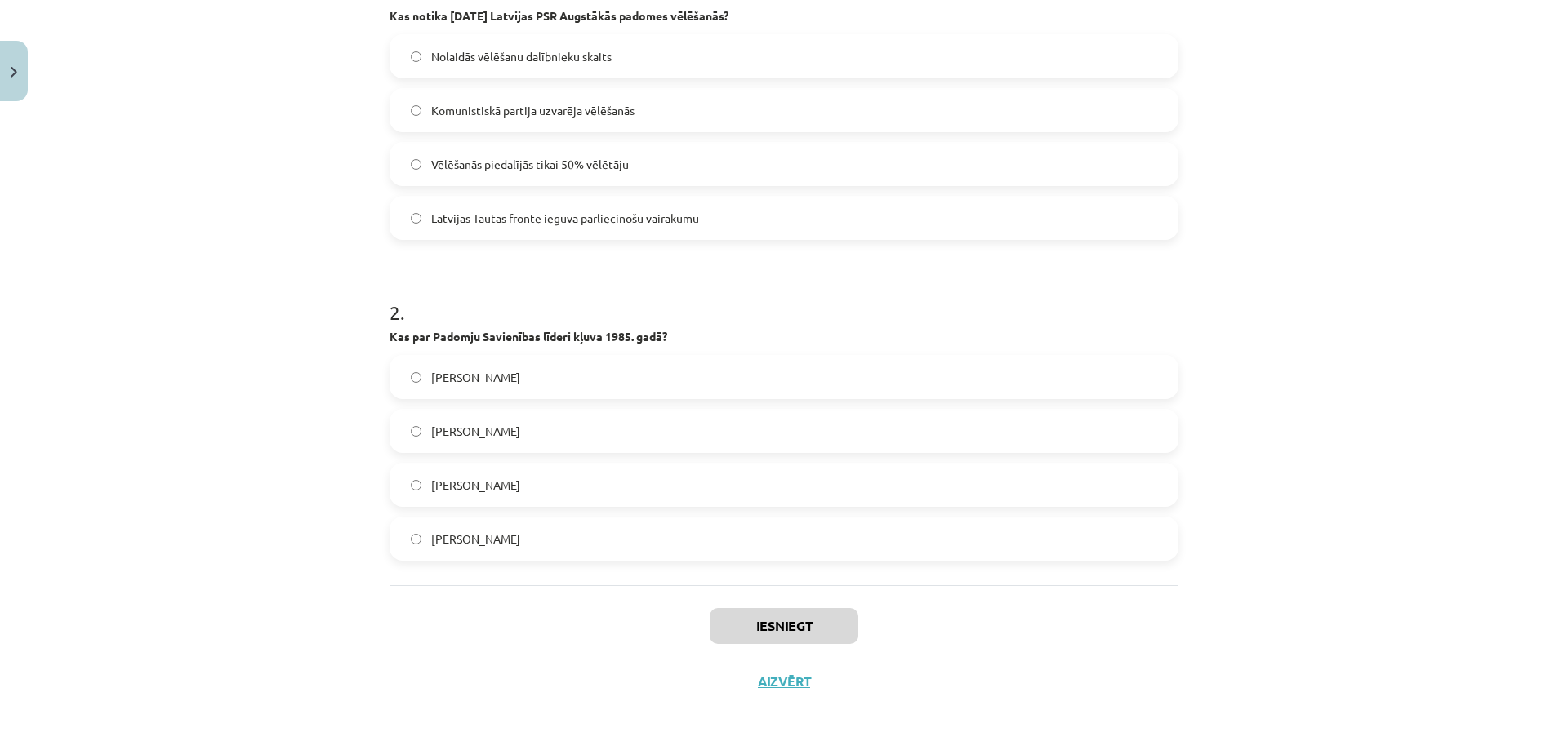
drag, startPoint x: 381, startPoint y: 330, endPoint x: 581, endPoint y: 453, distance: 234.8
click at [631, 537] on div "10 XP Saņemsi Sarežģīts 468 pilda Apraksts Uzdevums Palīdzība 1 . Kas notika [D…" at bounding box center [784, 223] width 808 height 974
copy form "1 . Kas notika [DATE] Latvijas PSR Augstākās padomes vēlēšanās? Nolaidās vēlēša…"
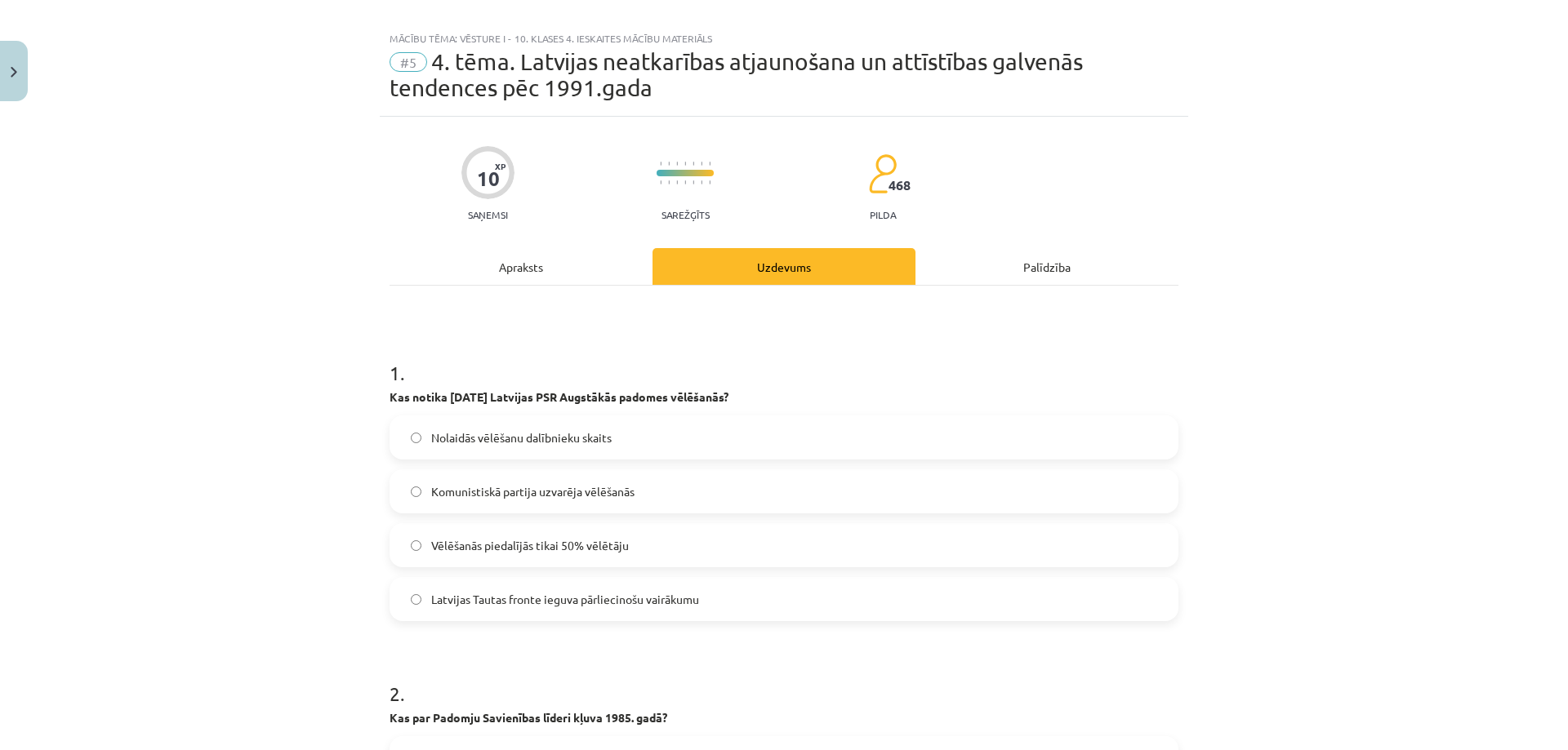
click at [421, 598] on label "Latvijas Tautas fronte ieguva pārliecinošu vairākumu" at bounding box center [784, 599] width 785 height 40
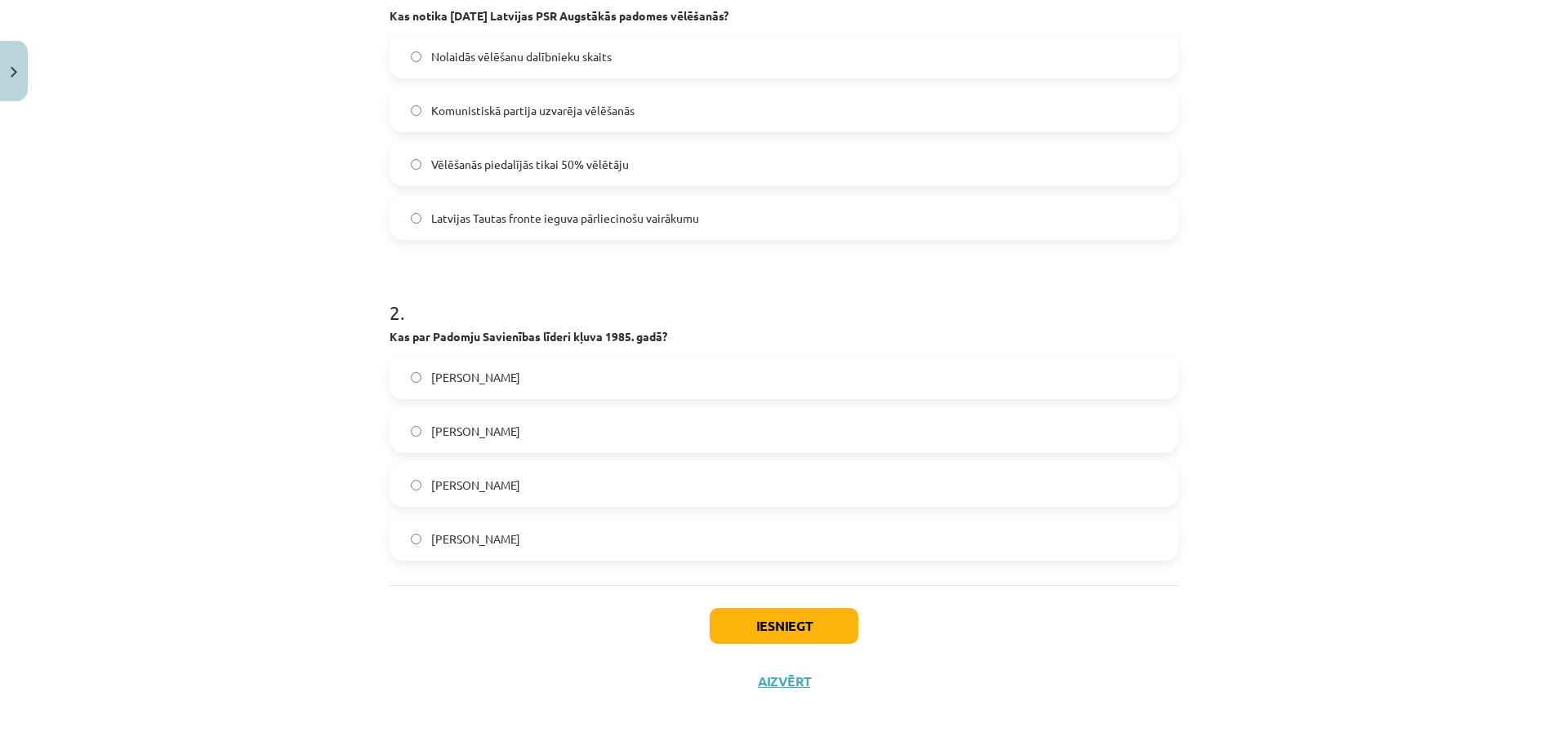
click at [455, 479] on span "[PERSON_NAME]" at bounding box center [475, 485] width 89 height 17
click at [770, 615] on button "Iesniegt" at bounding box center [784, 626] width 148 height 36
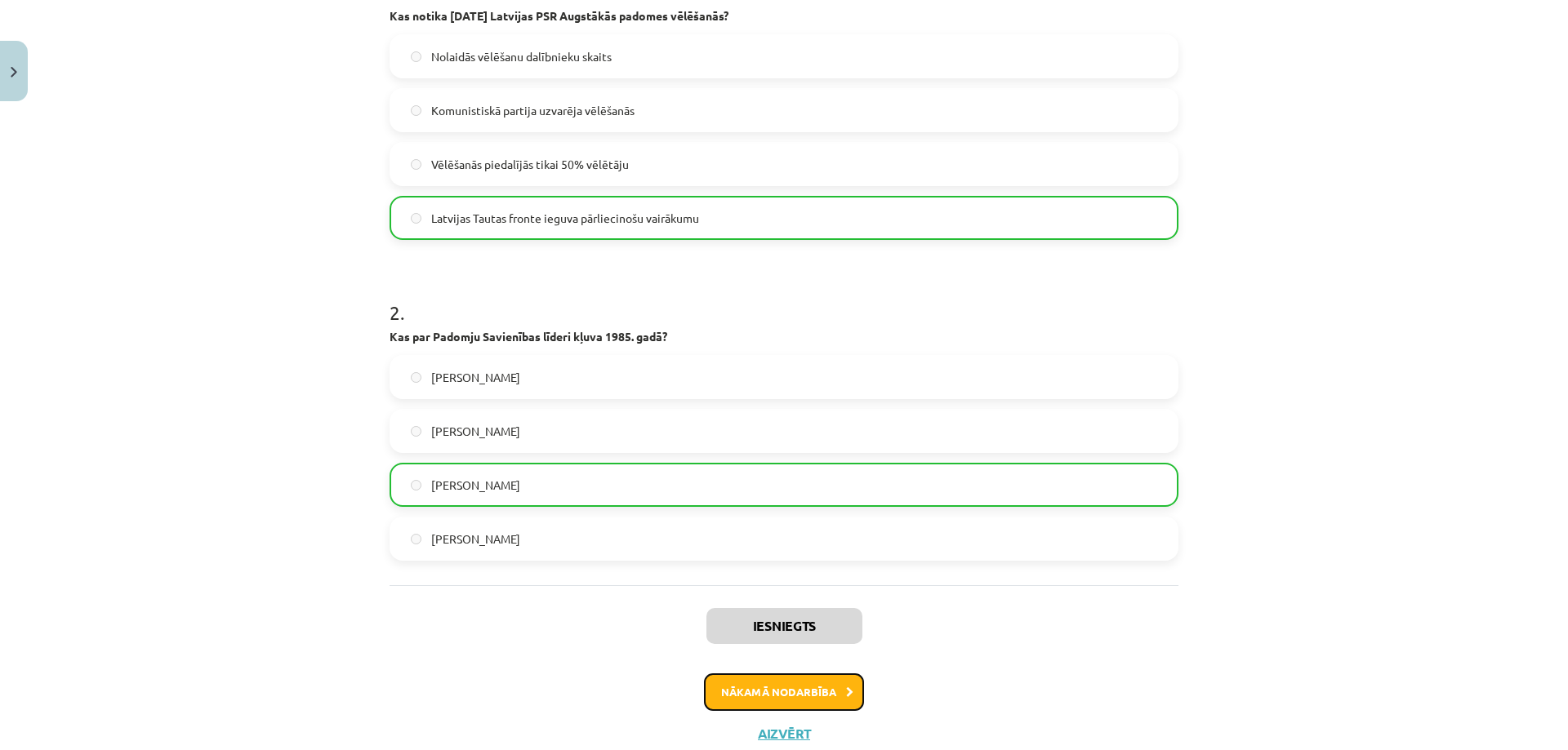
click at [718, 689] on button "Nākamā nodarbība" at bounding box center [784, 692] width 160 height 38
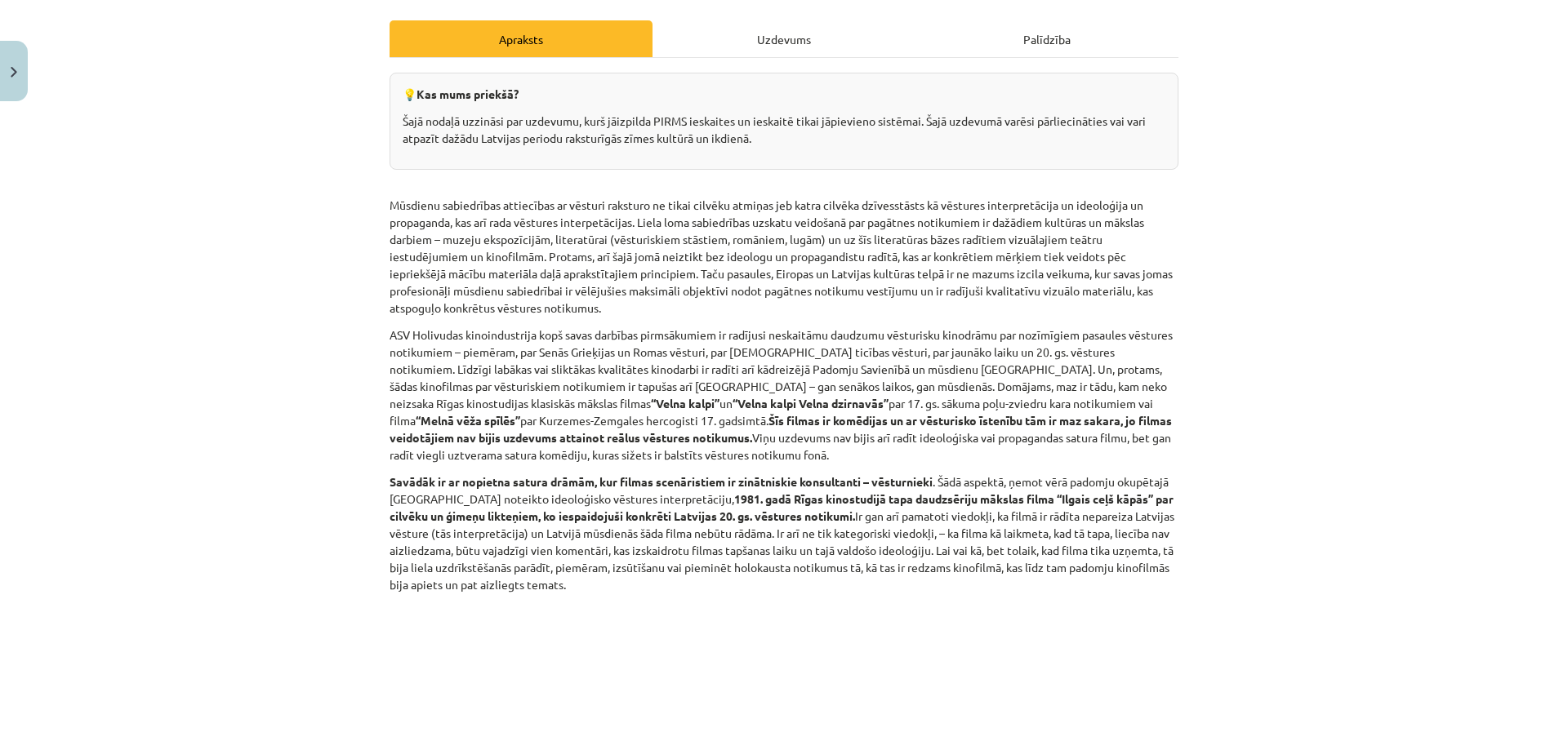
scroll to position [231, 0]
